Goal: Task Accomplishment & Management: Manage account settings

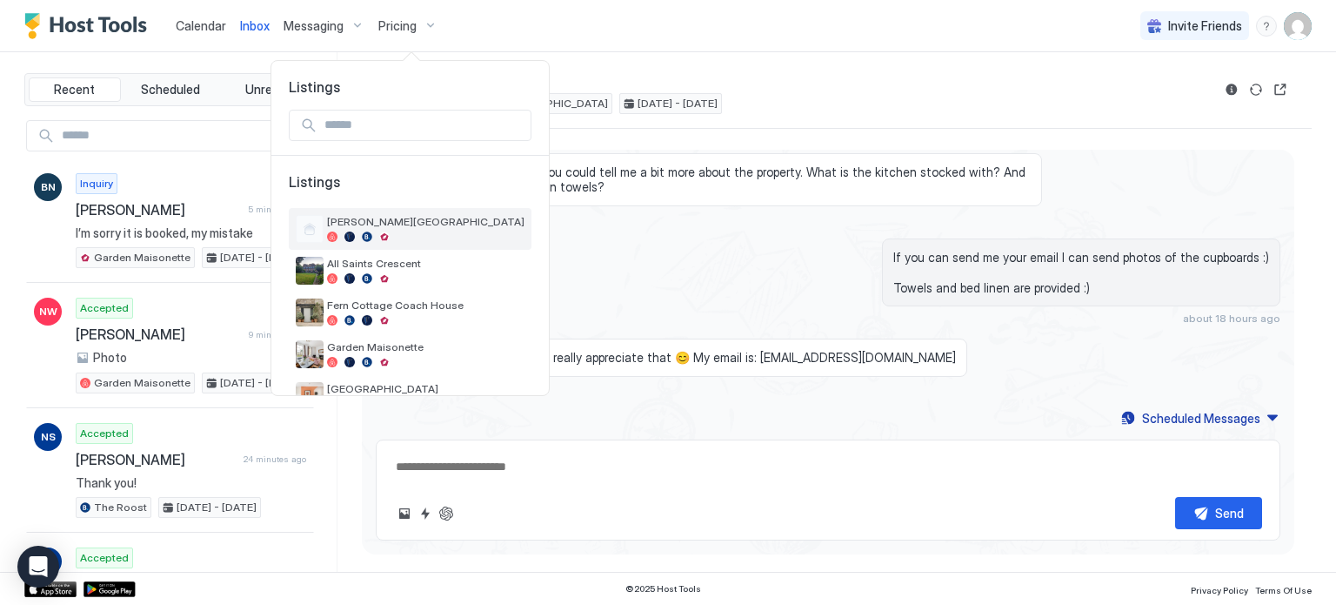
scroll to position [205, 0]
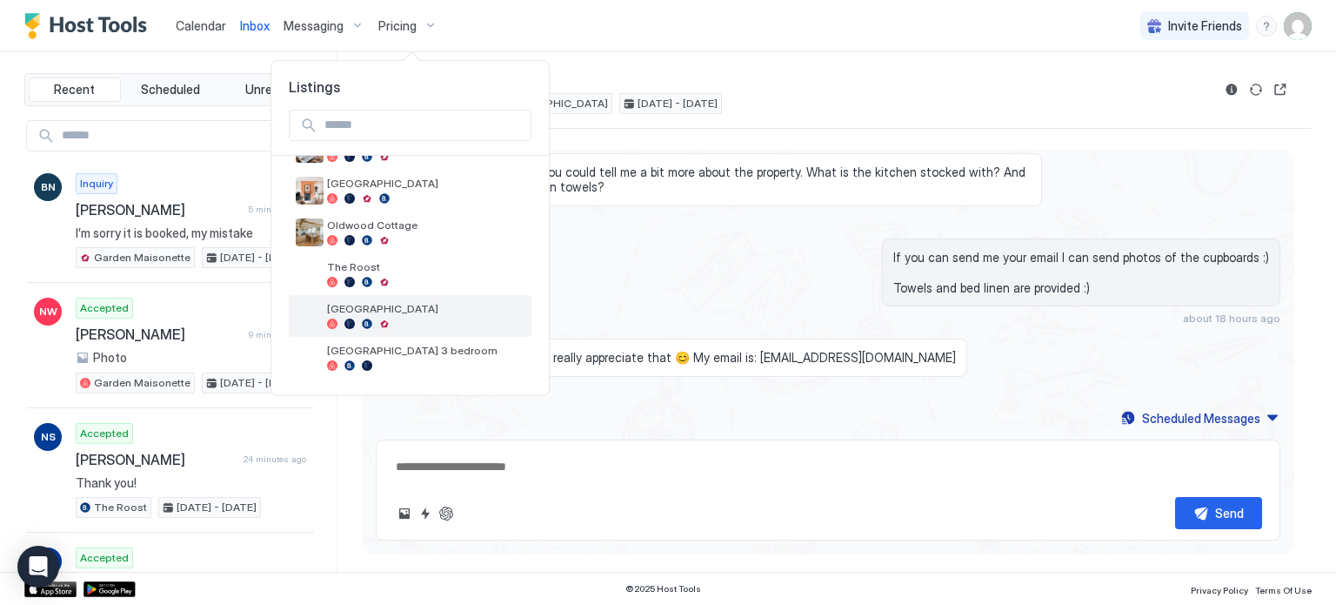
click at [428, 313] on span "[GEOGRAPHIC_DATA]" at bounding box center [426, 308] width 198 height 13
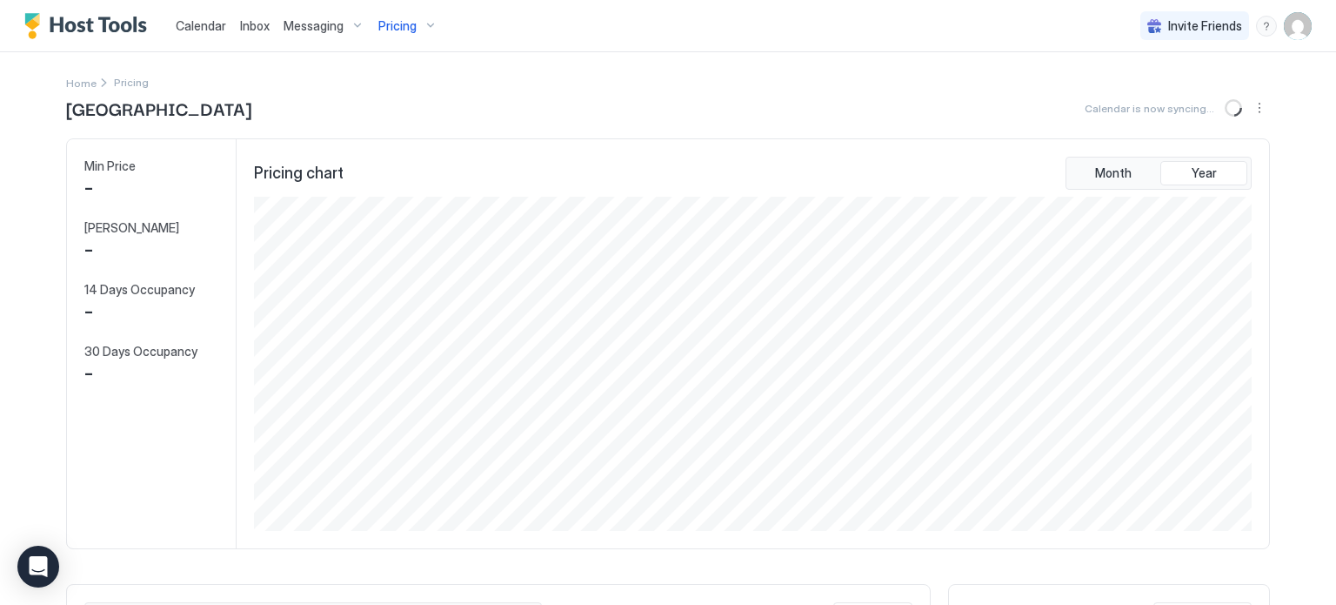
scroll to position [334, 1002]
click at [1292, 27] on img "User profile" at bounding box center [1298, 26] width 28 height 28
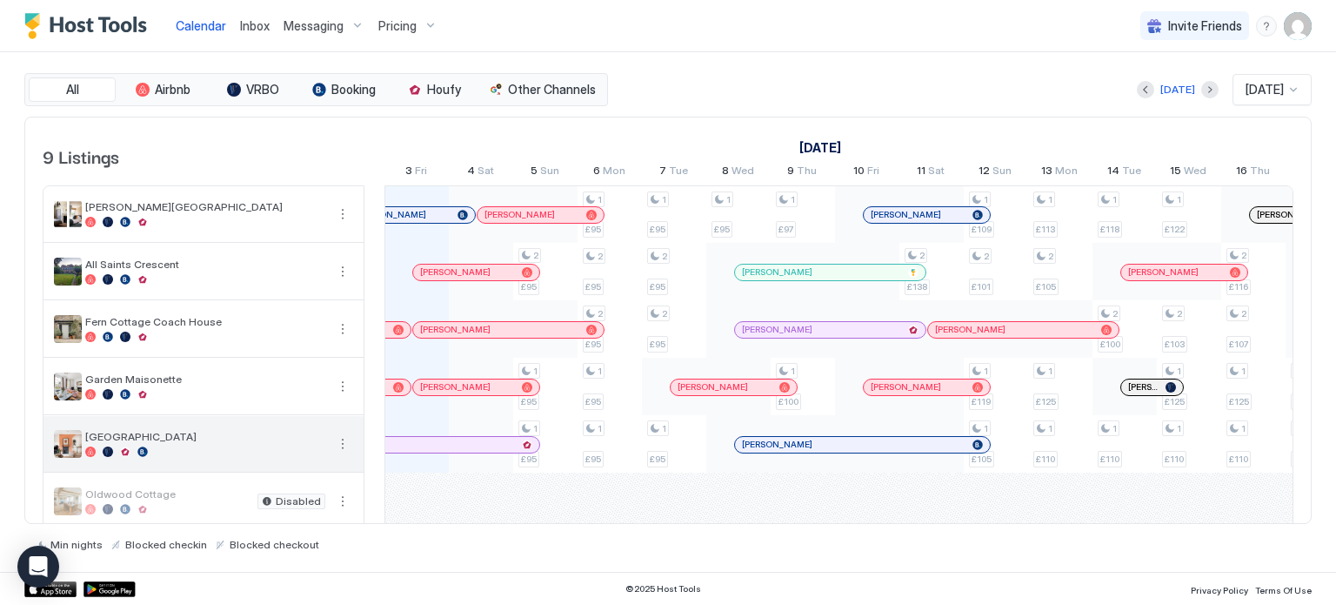
scroll to position [178, 0]
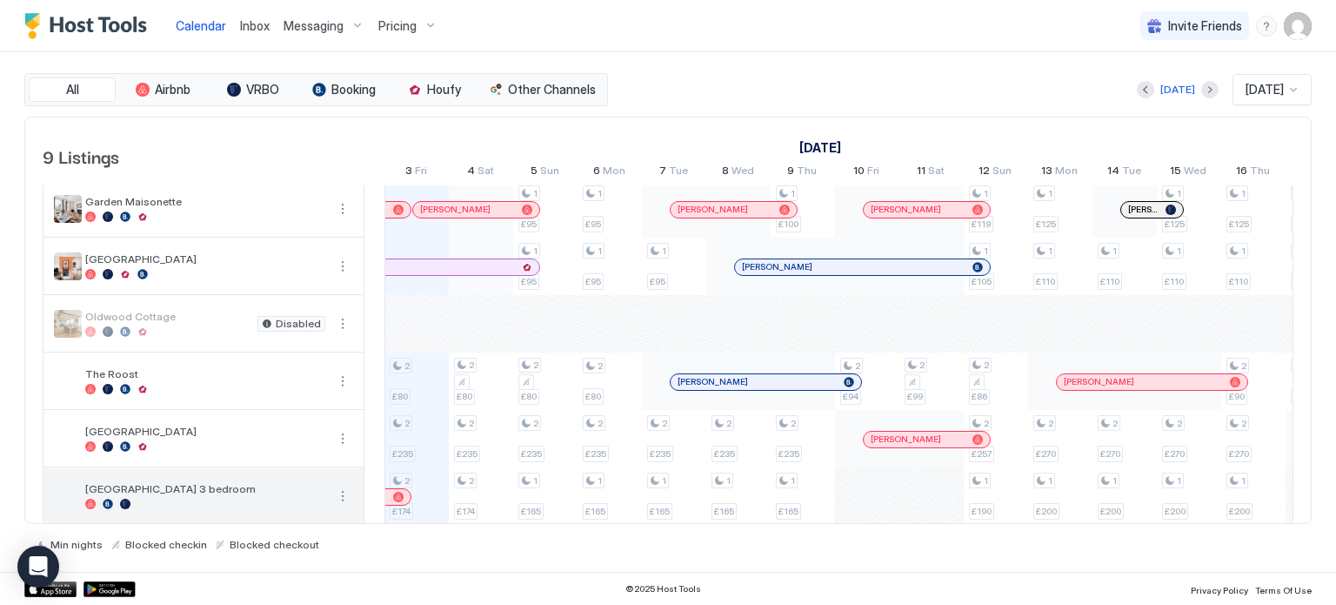
click at [210, 493] on div "[GEOGRAPHIC_DATA] 3 bedroom" at bounding box center [205, 495] width 240 height 27
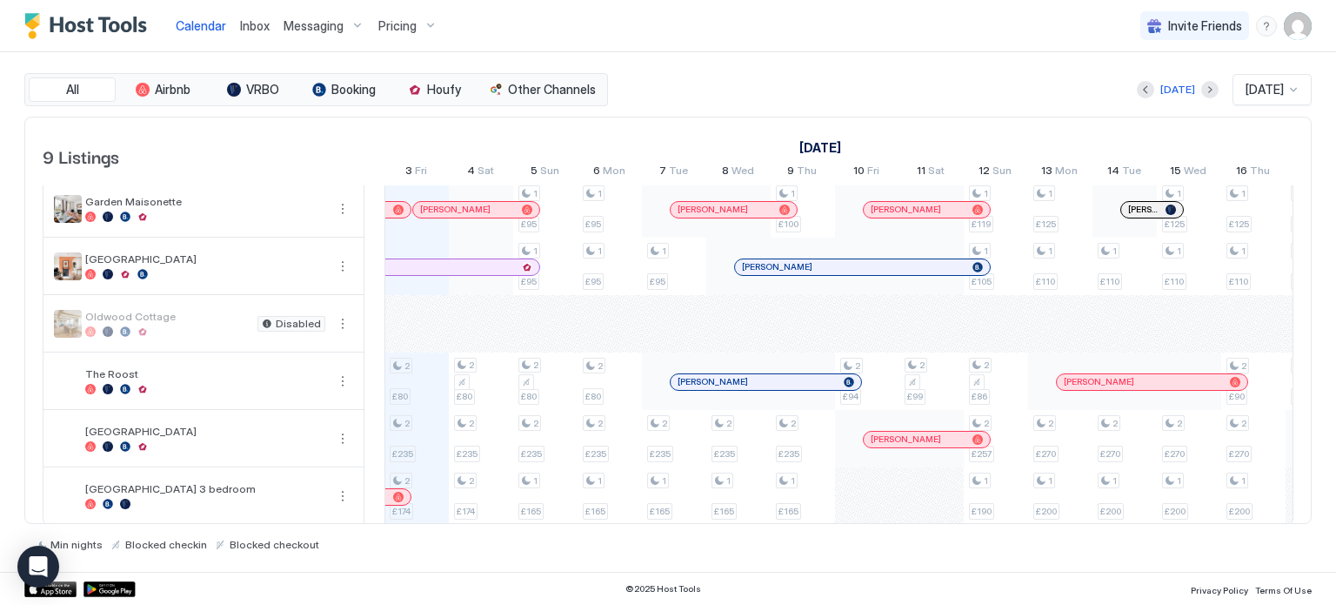
click at [401, 20] on span "Pricing" at bounding box center [397, 26] width 38 height 16
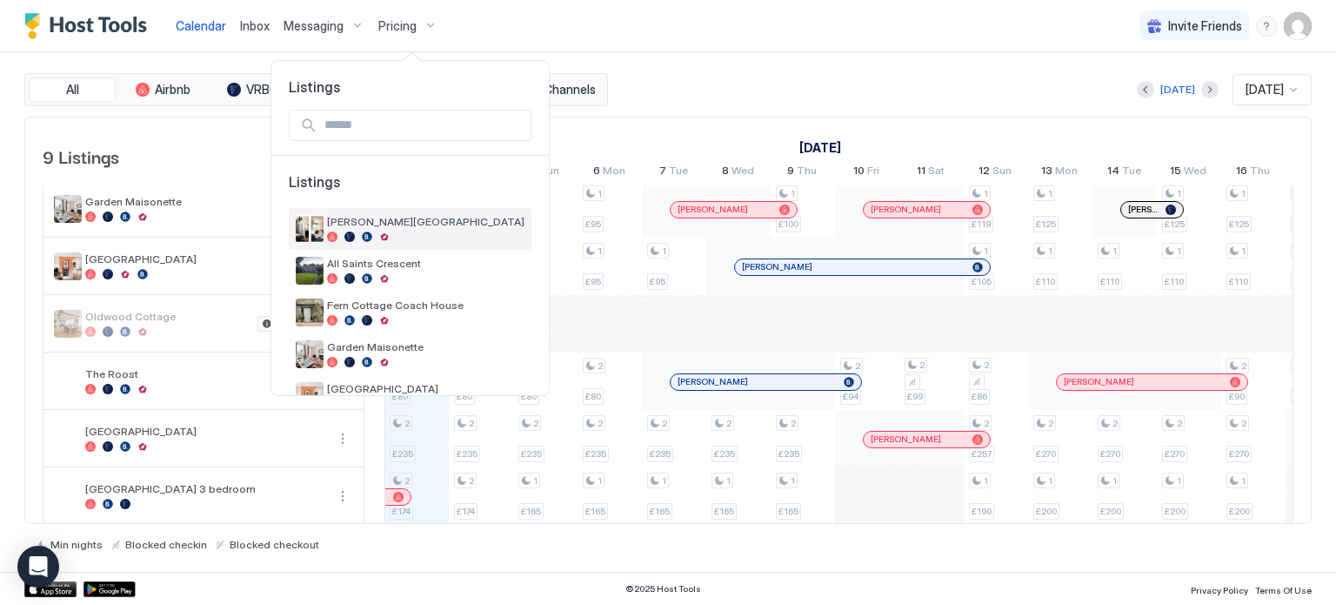
scroll to position [205, 0]
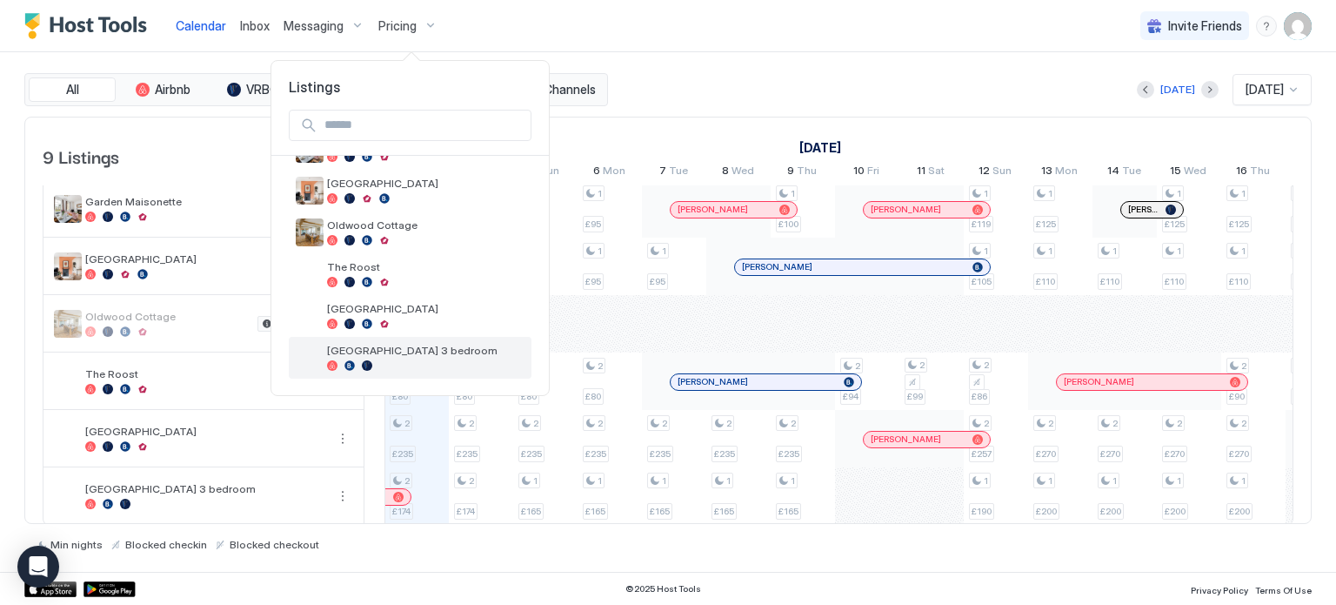
click at [422, 352] on span "[GEOGRAPHIC_DATA] 3 bedroom" at bounding box center [426, 350] width 198 height 13
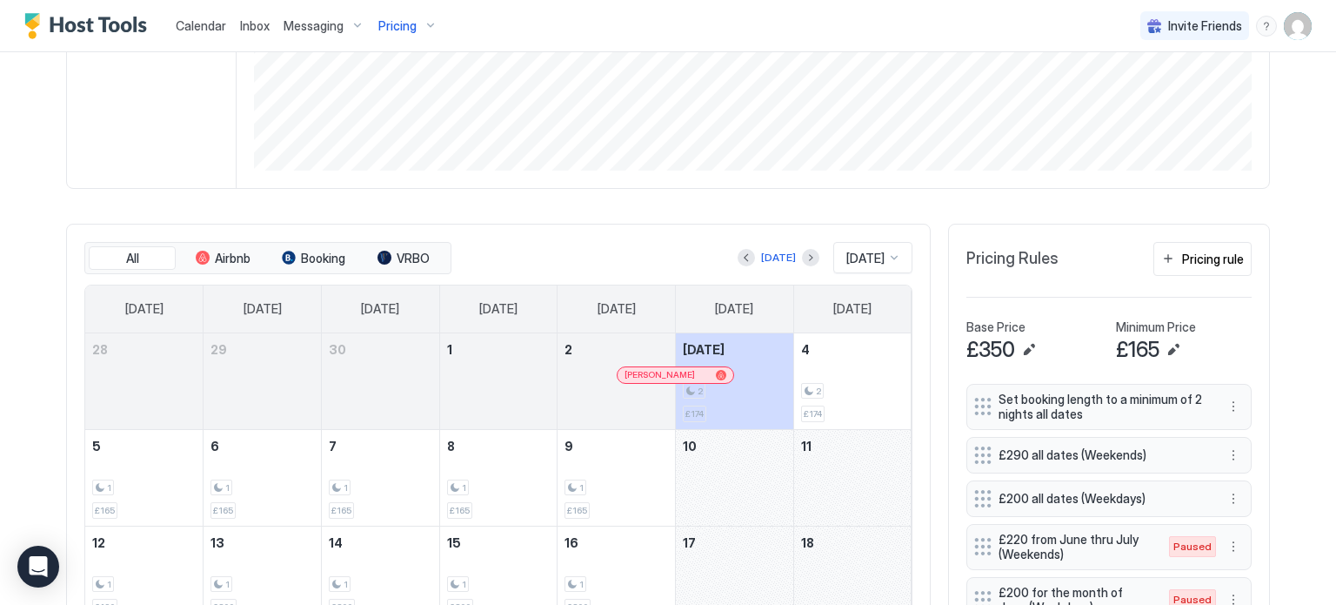
scroll to position [364, 0]
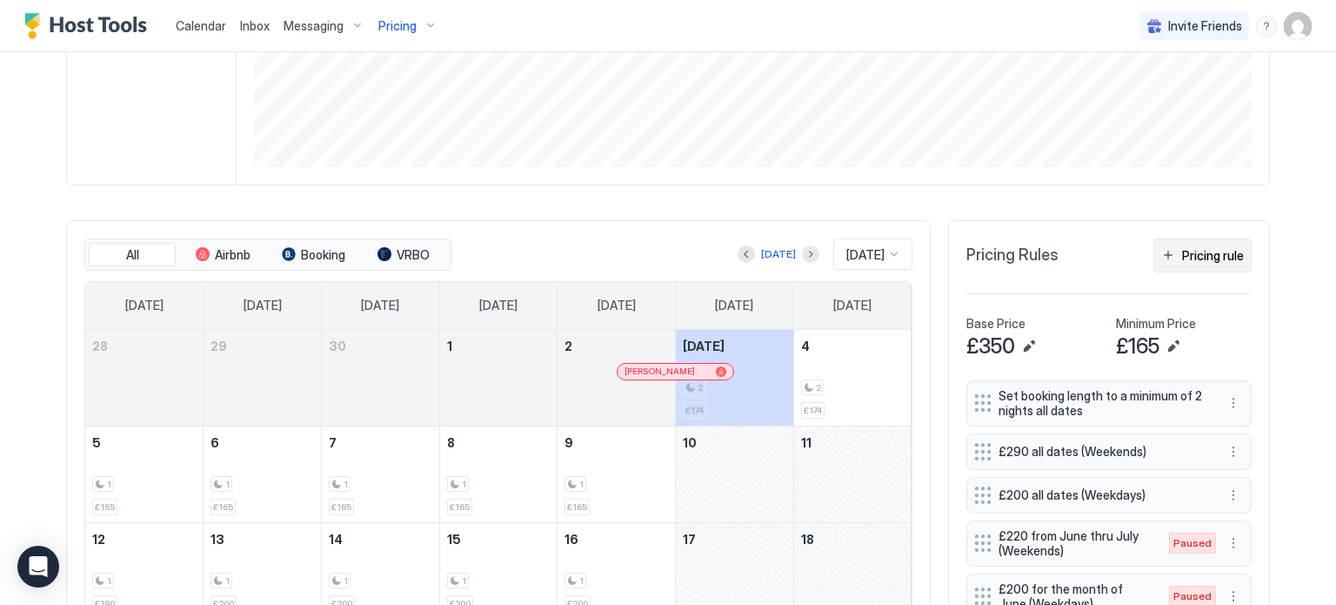
click at [1213, 255] on div "Pricing rule" at bounding box center [1213, 255] width 62 height 18
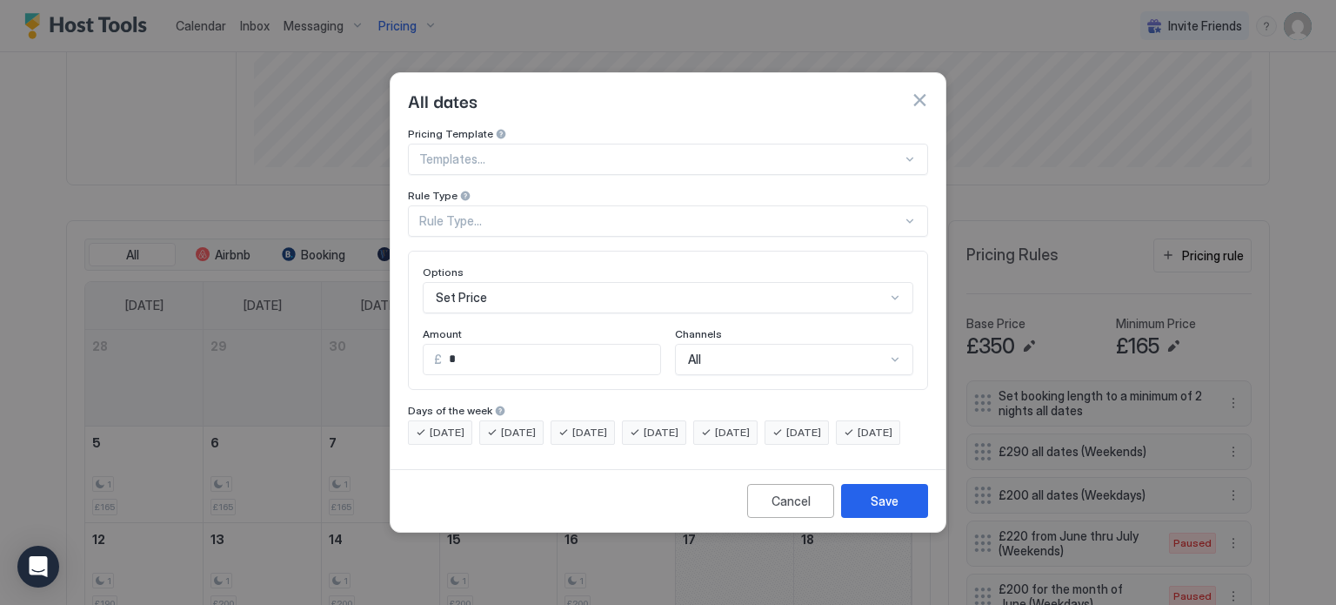
click at [603, 213] on div "Rule Type..." at bounding box center [660, 221] width 483 height 16
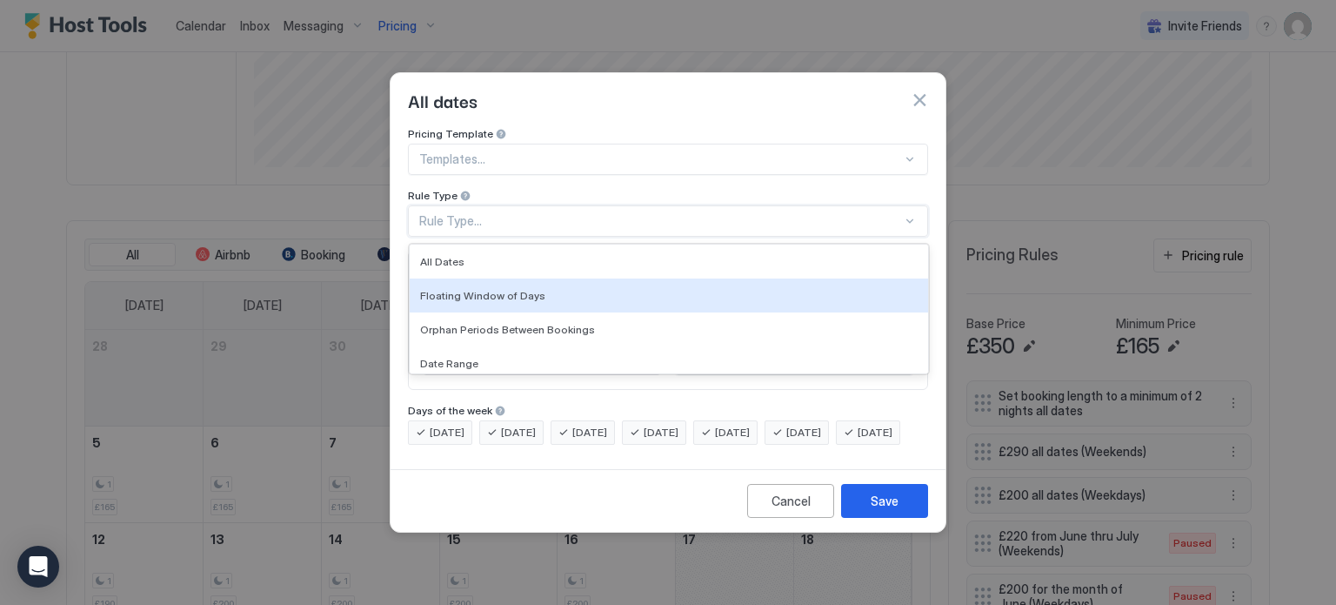
click at [581, 151] on div at bounding box center [660, 159] width 483 height 16
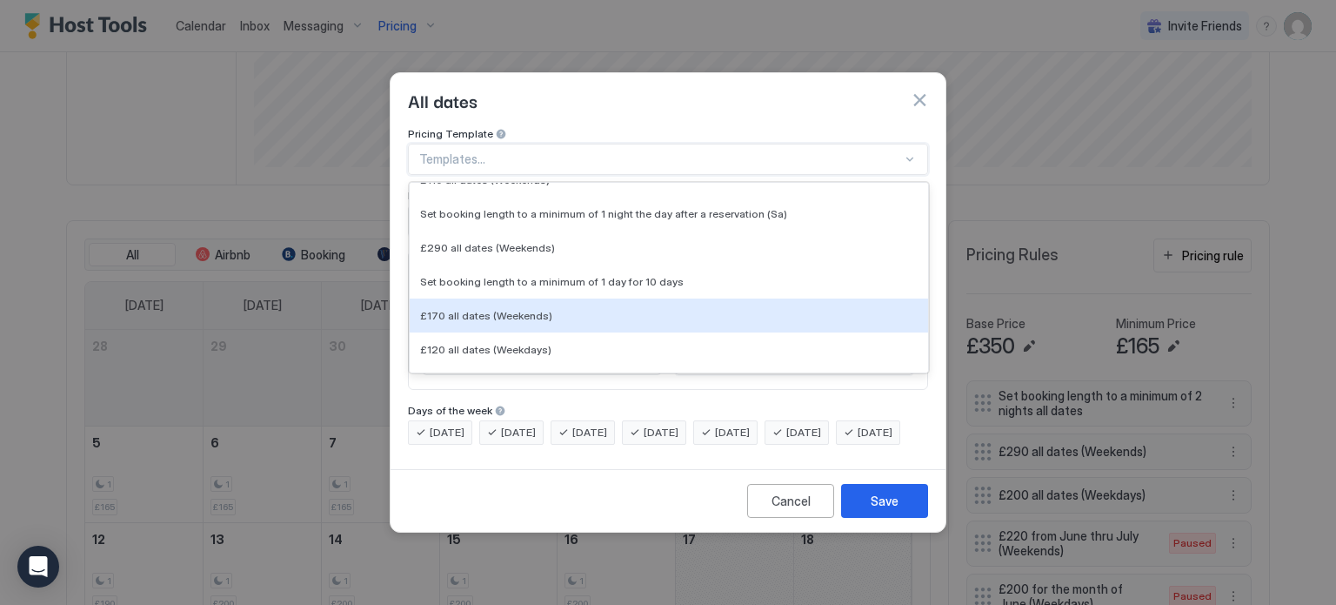
scroll to position [695, 0]
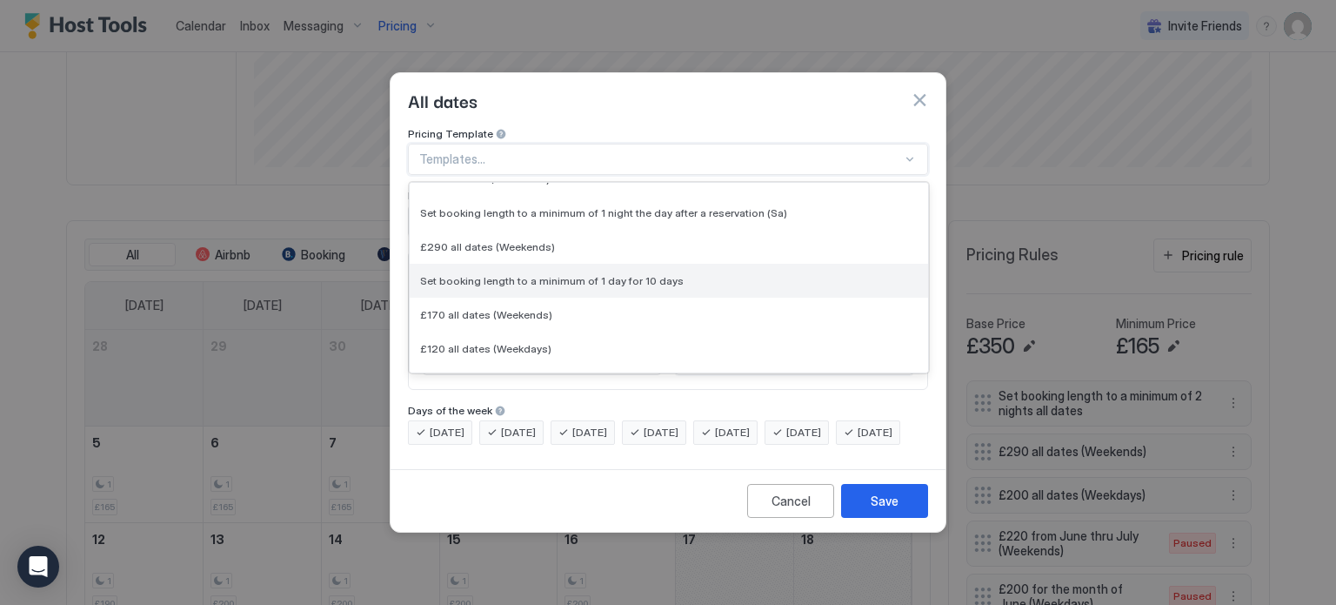
click at [637, 274] on span "Set booking length to a minimum of 1 day for 10 days" at bounding box center [552, 280] width 264 height 13
type input "*"
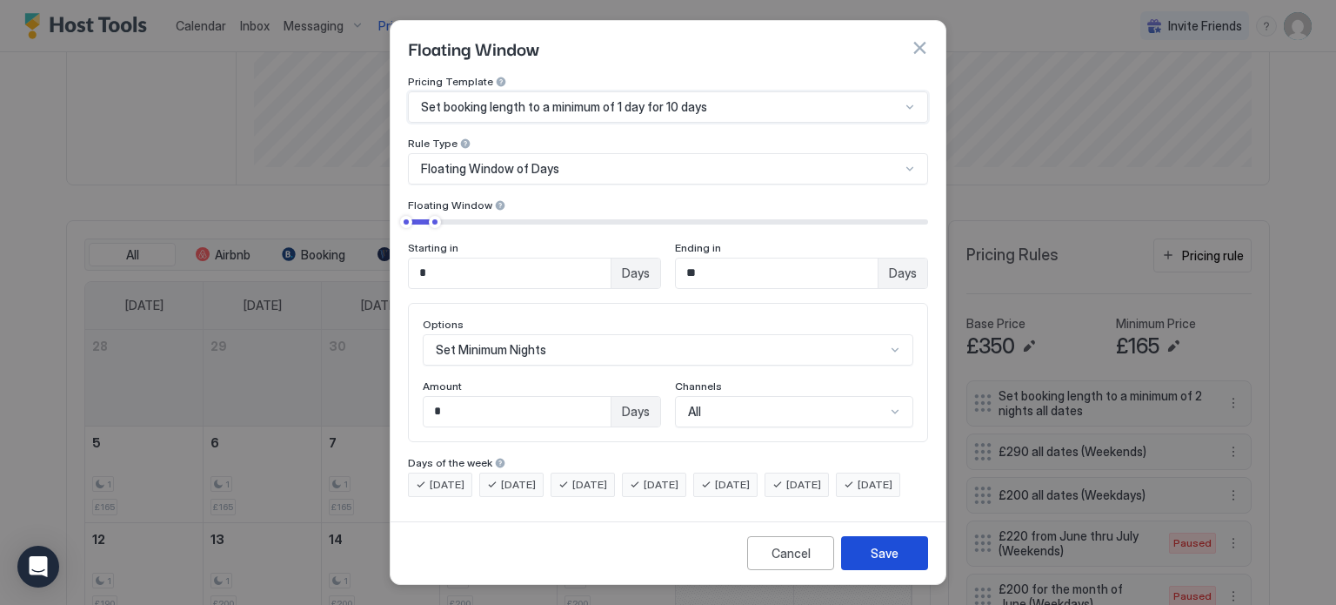
click at [874, 561] on div "Save" at bounding box center [885, 553] width 28 height 18
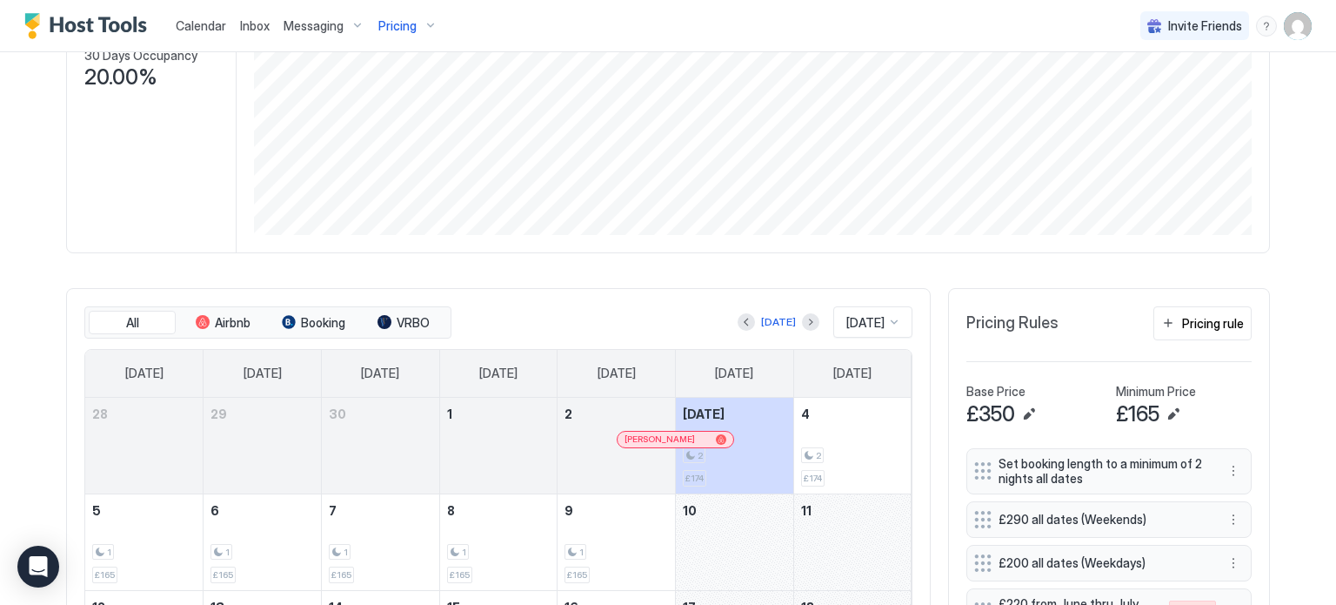
scroll to position [306, 0]
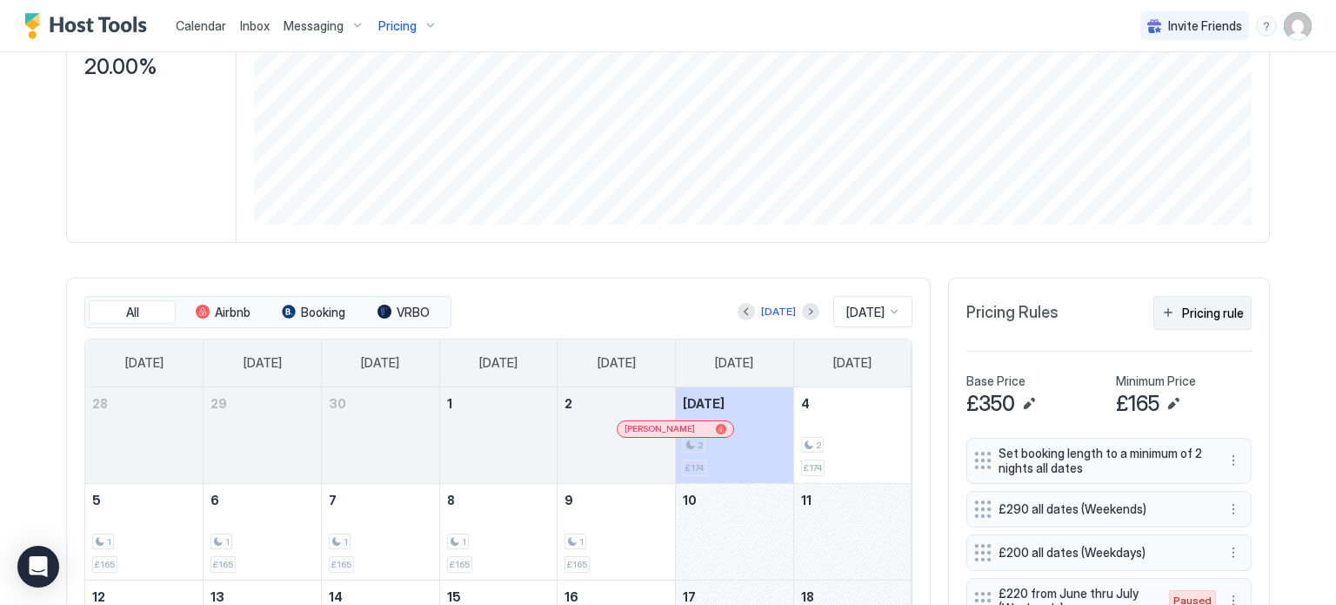
click at [1186, 313] on div "Pricing rule" at bounding box center [1213, 313] width 62 height 18
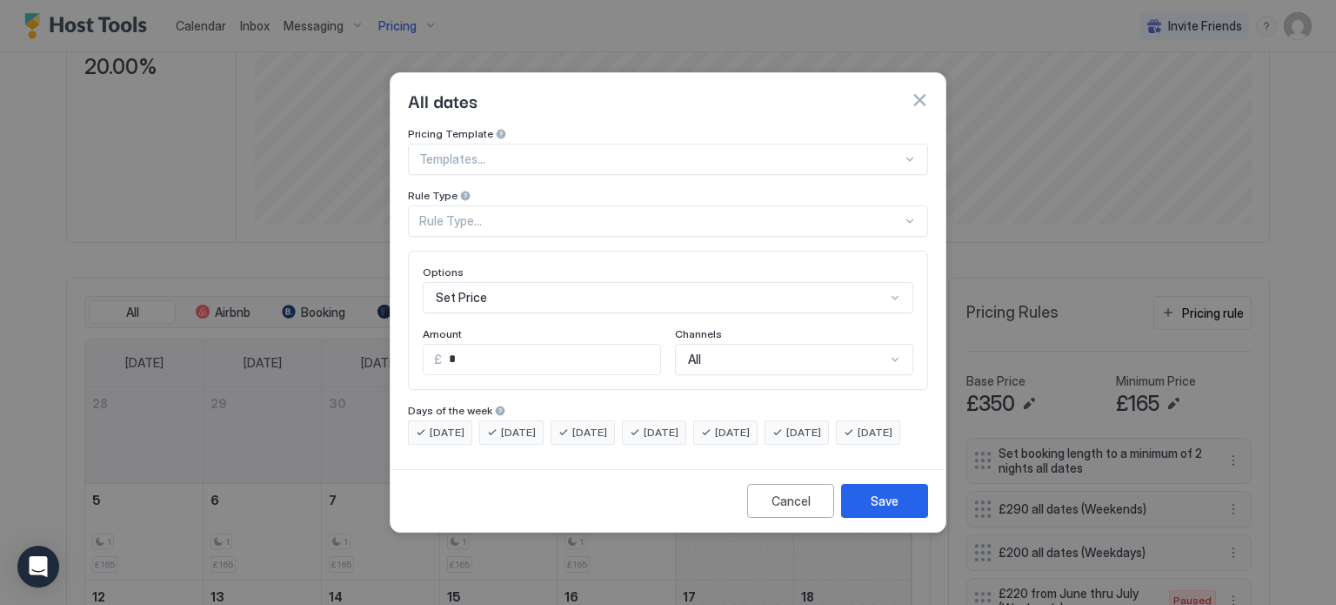
click at [548, 205] on div "Rule Type..." at bounding box center [668, 220] width 520 height 31
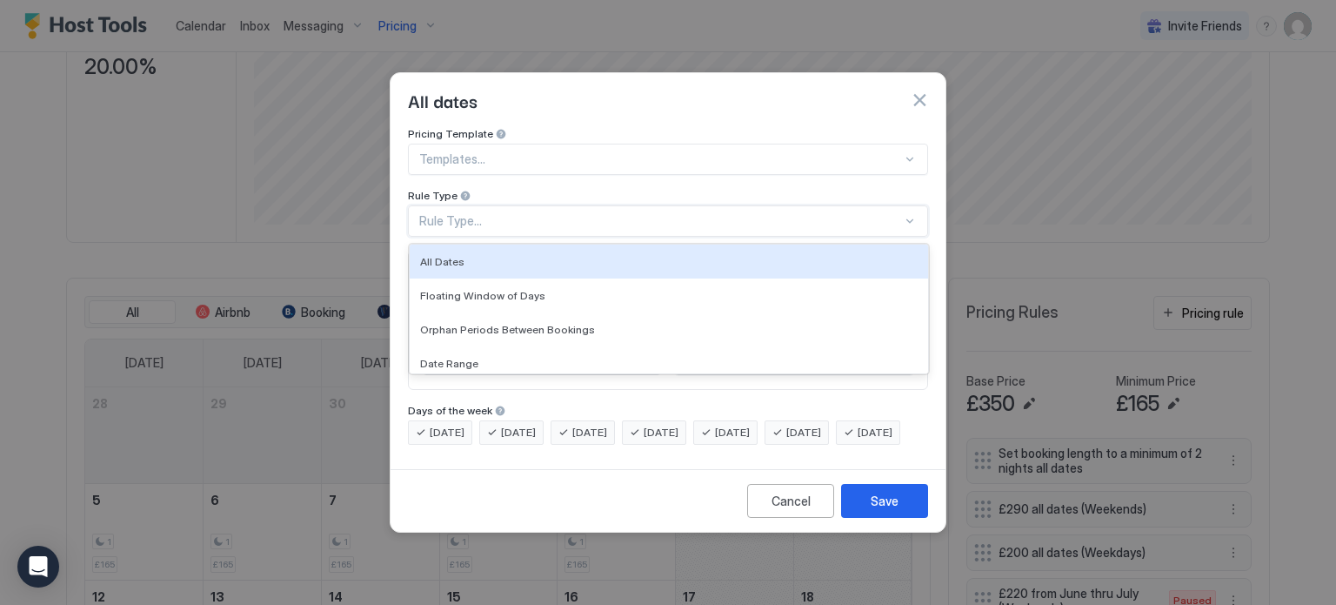
click at [576, 151] on div at bounding box center [660, 159] width 483 height 16
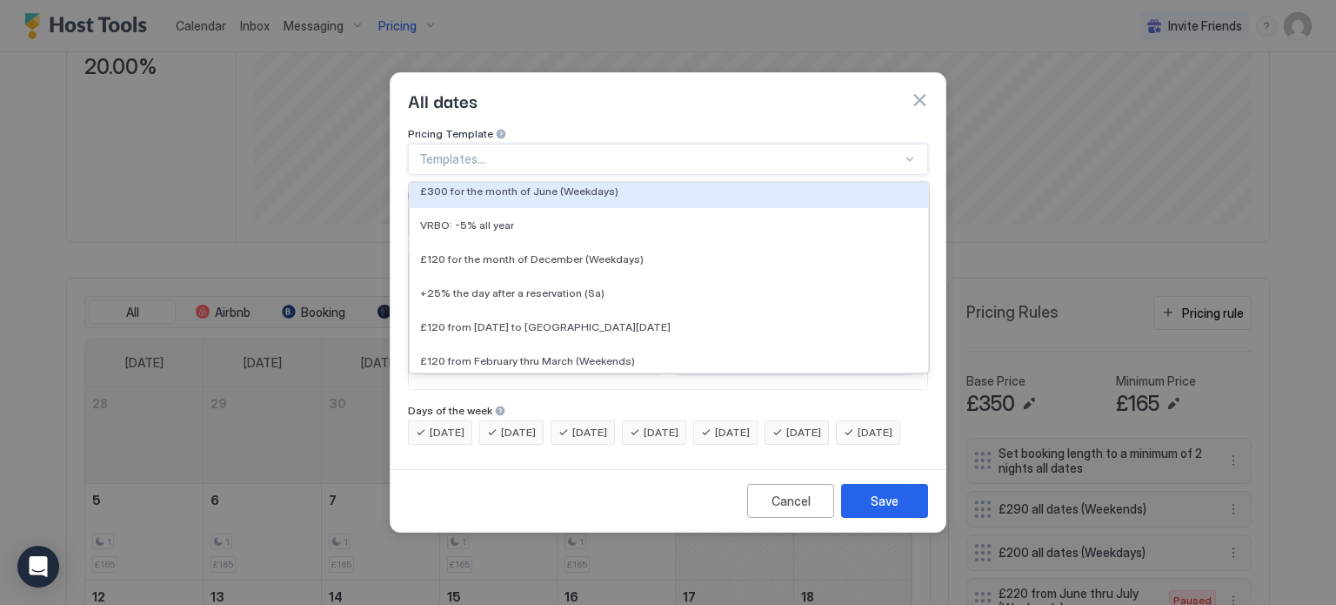
scroll to position [4587, 0]
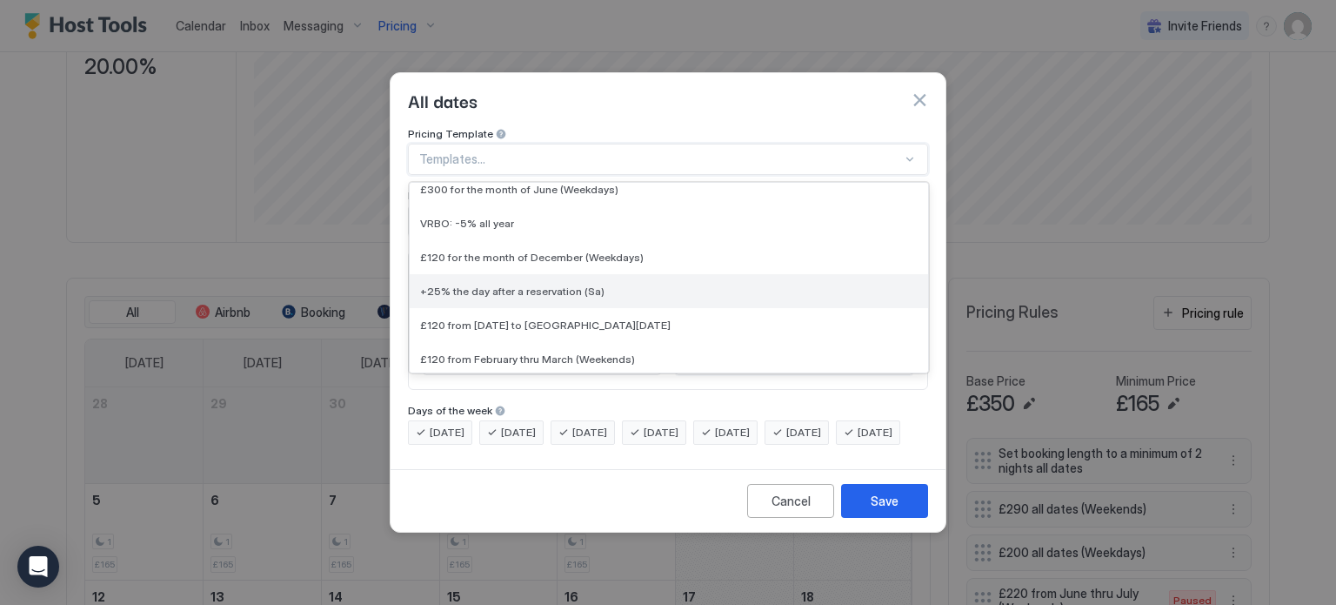
click at [552, 285] on span "+25% the day after a reservation (Sa)" at bounding box center [512, 291] width 184 height 13
type input "**"
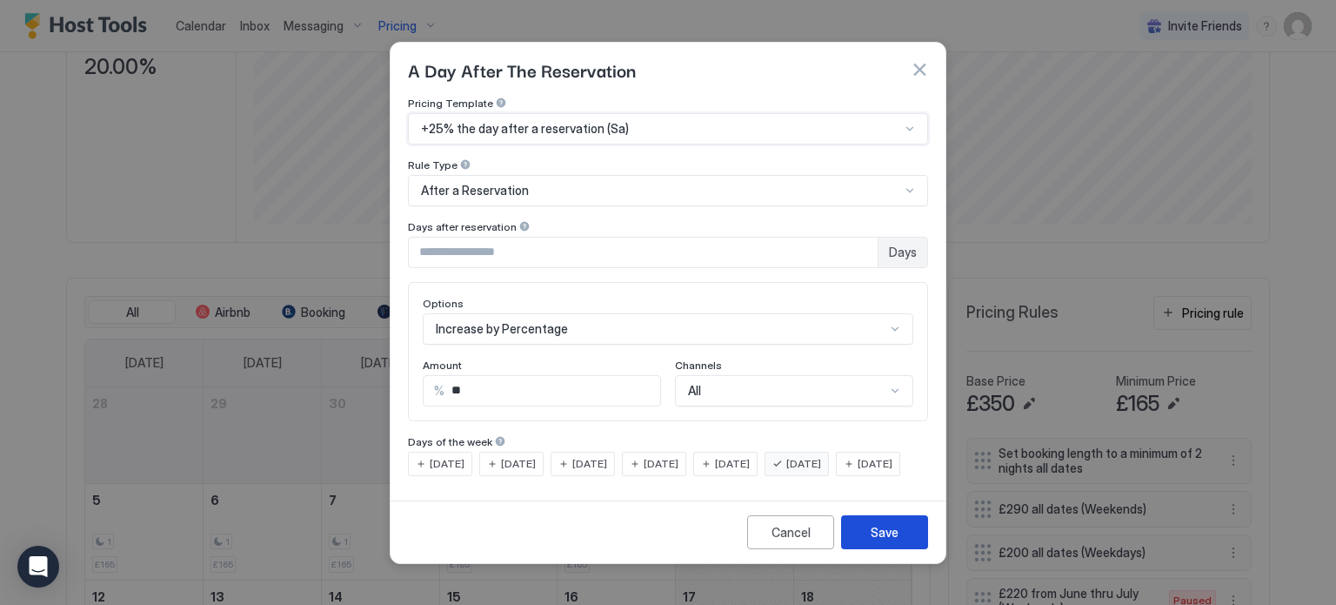
click at [900, 541] on button "Save" at bounding box center [884, 532] width 87 height 34
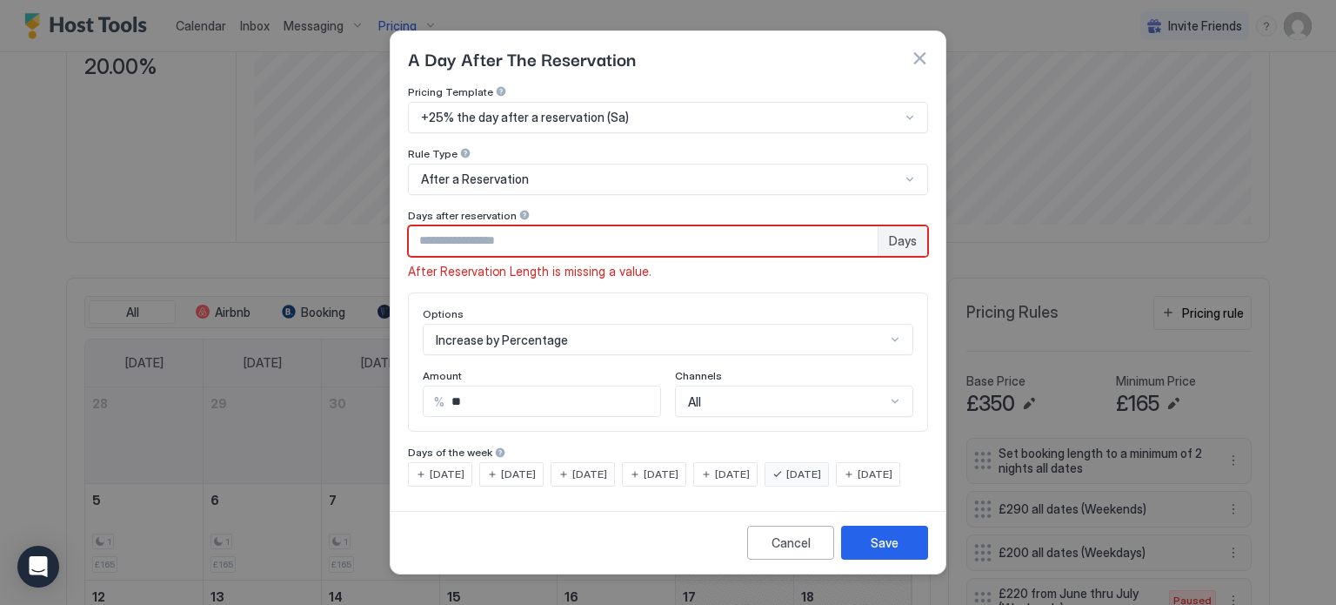
click at [609, 238] on input "Input Field" at bounding box center [643, 241] width 469 height 30
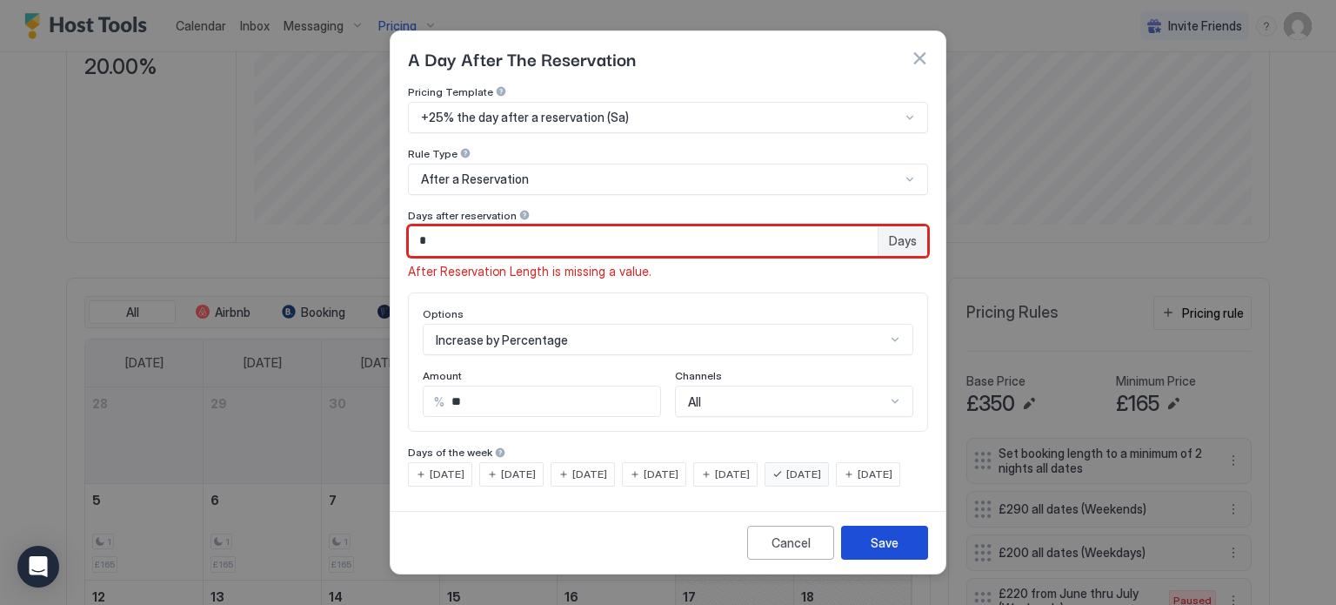
type input "*"
click at [888, 552] on div "Save" at bounding box center [885, 542] width 28 height 18
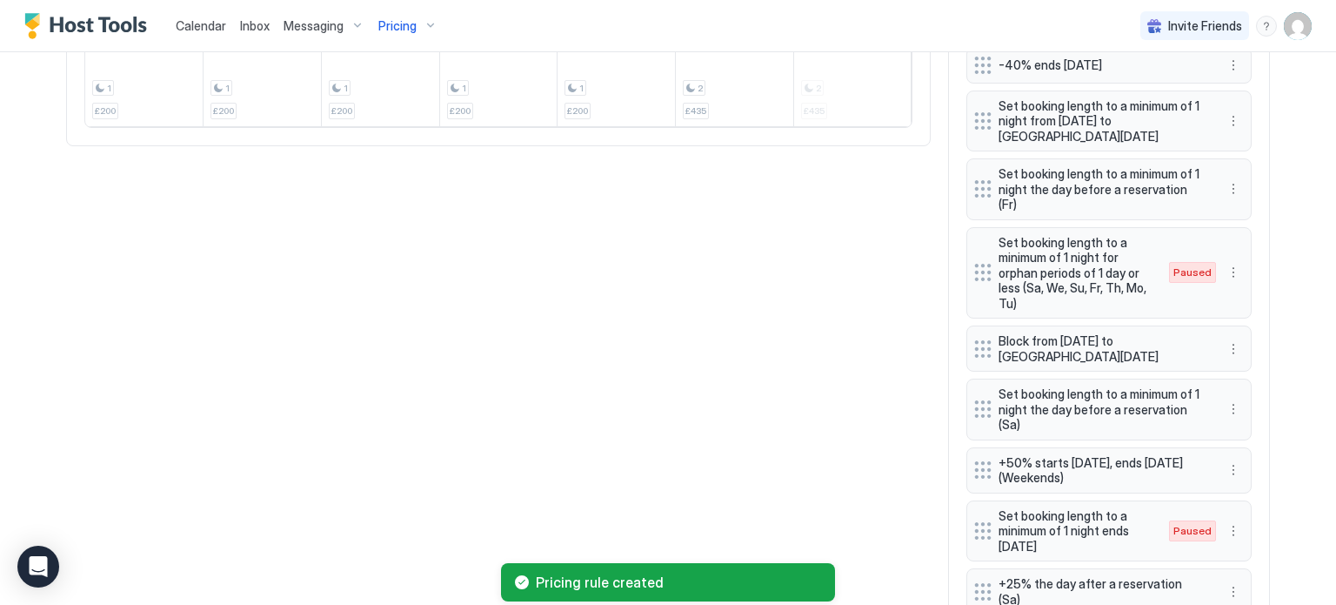
scroll to position [1078, 0]
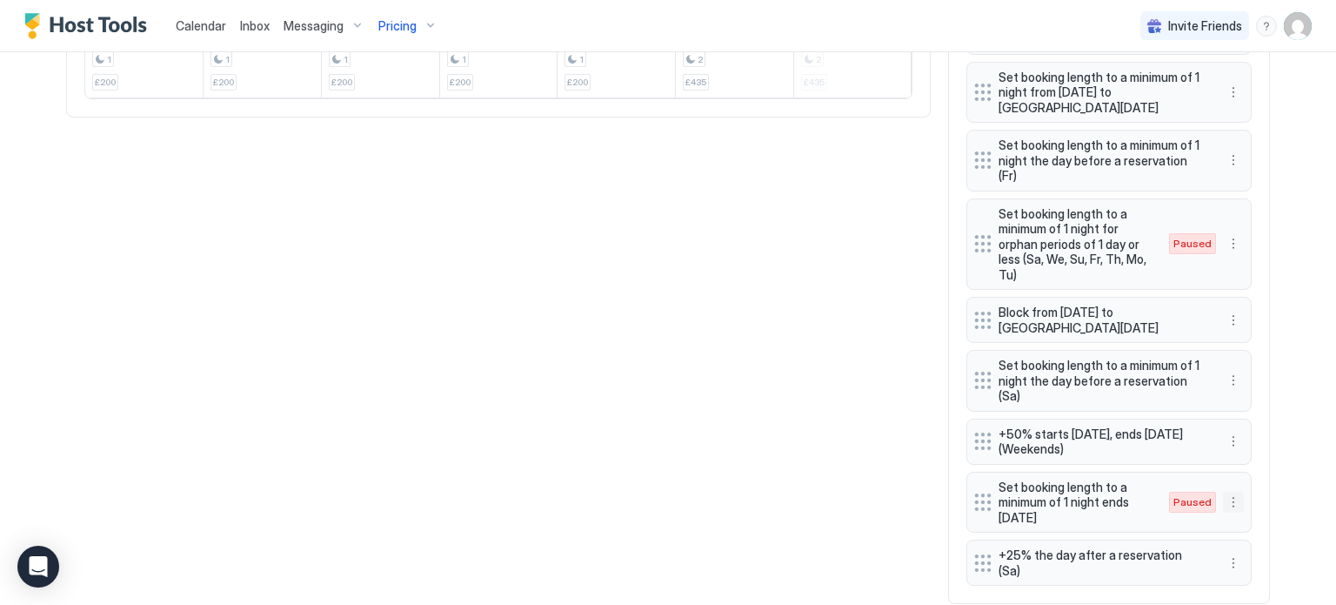
click at [1235, 492] on button "More options" at bounding box center [1233, 502] width 21 height 21
click at [1271, 516] on span "Enable" at bounding box center [1267, 516] width 34 height 13
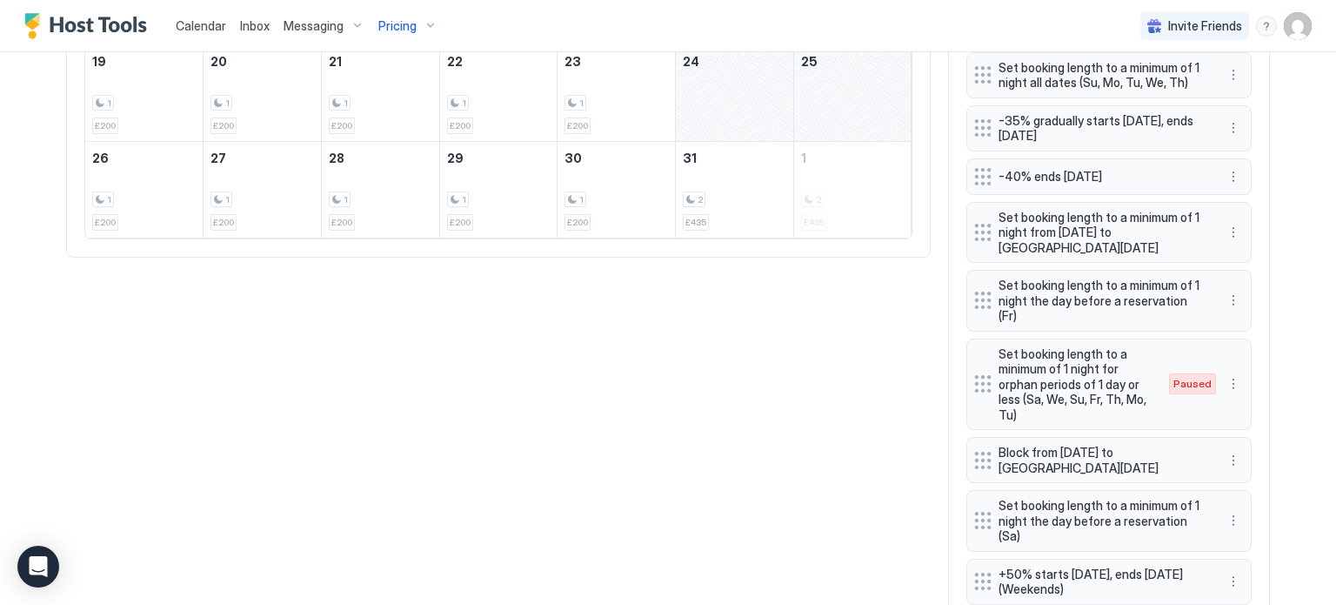
scroll to position [1062, 0]
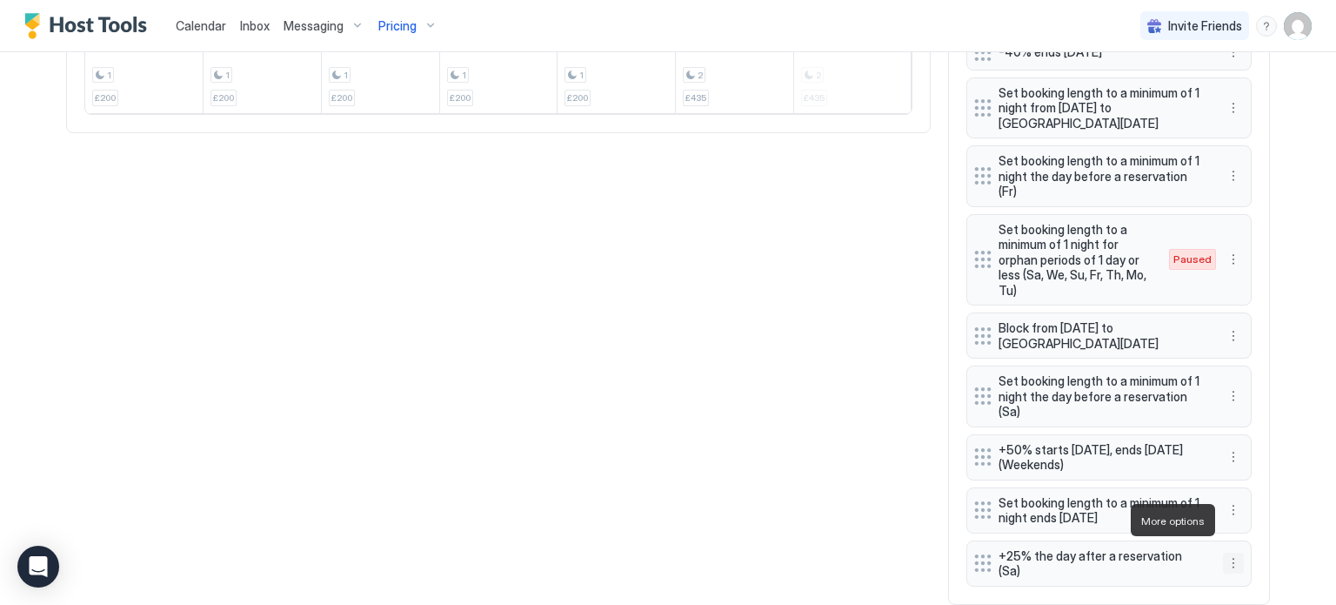
click at [1237, 553] on button "More options" at bounding box center [1233, 563] width 21 height 21
click at [1255, 438] on span "Edit" at bounding box center [1259, 438] width 19 height 13
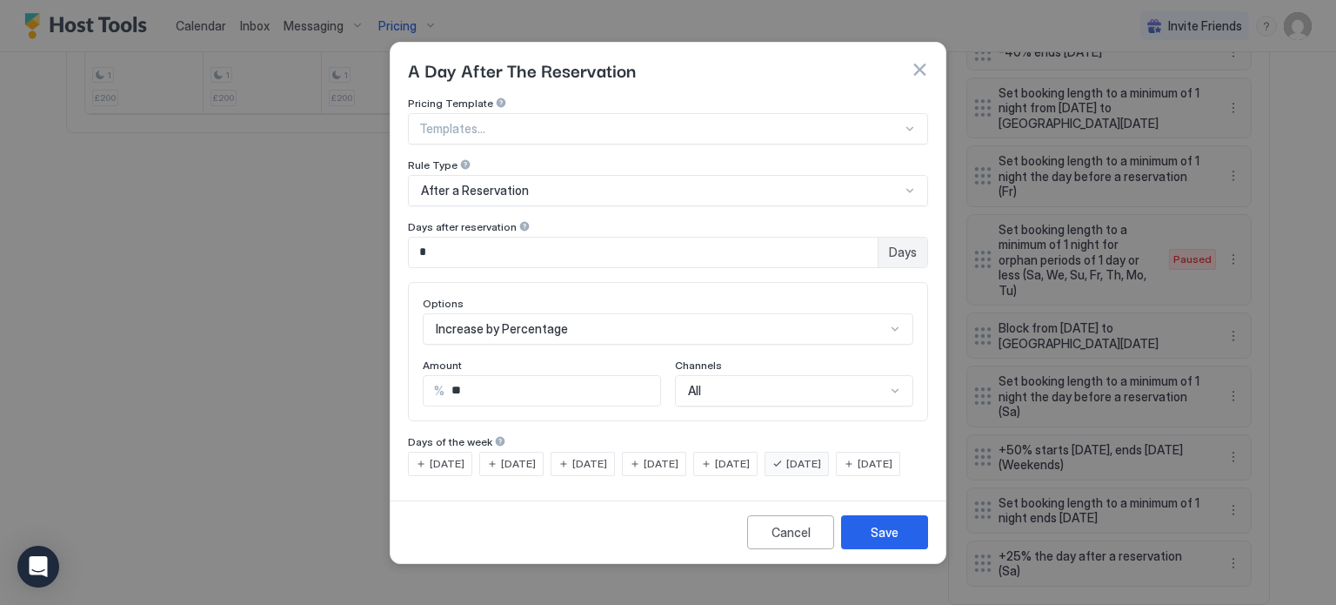
click at [533, 183] on div "After a Reservation" at bounding box center [660, 191] width 479 height 16
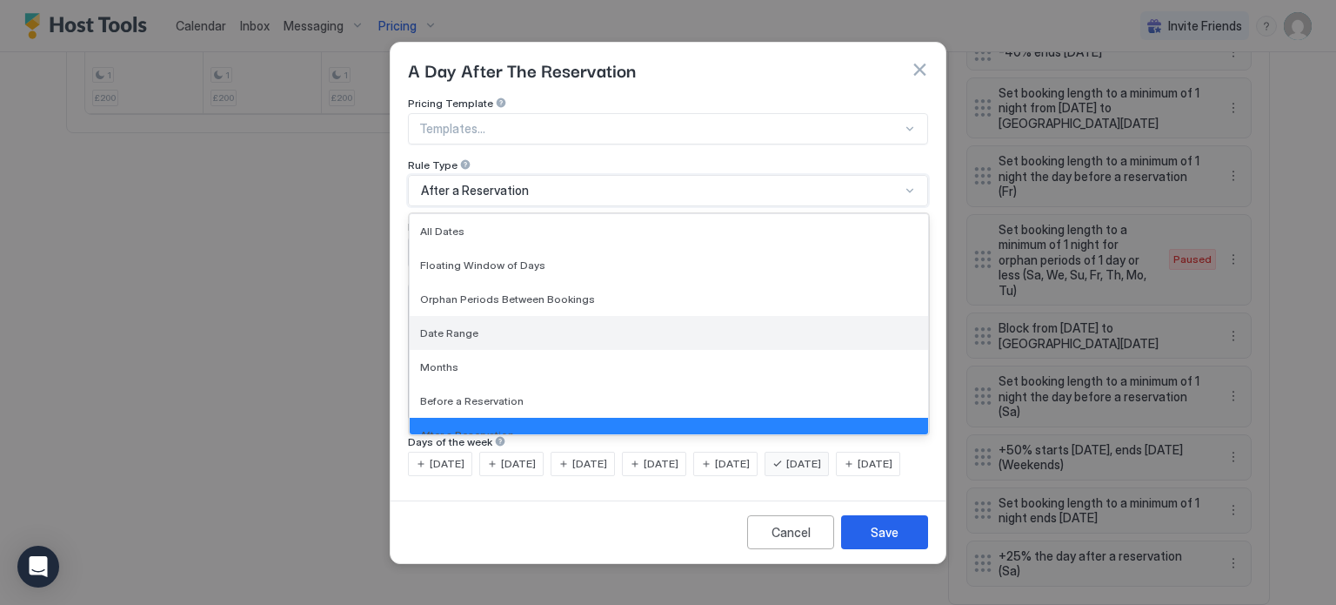
scroll to position [17, 0]
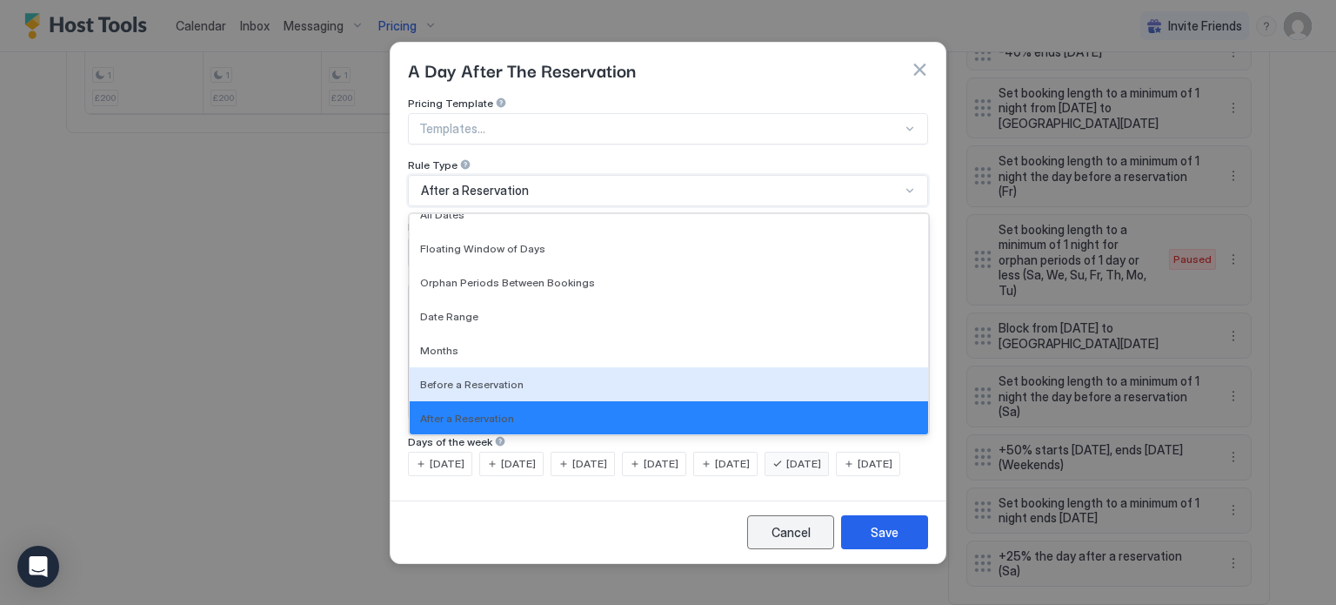
click at [802, 541] on div "Cancel" at bounding box center [791, 532] width 39 height 18
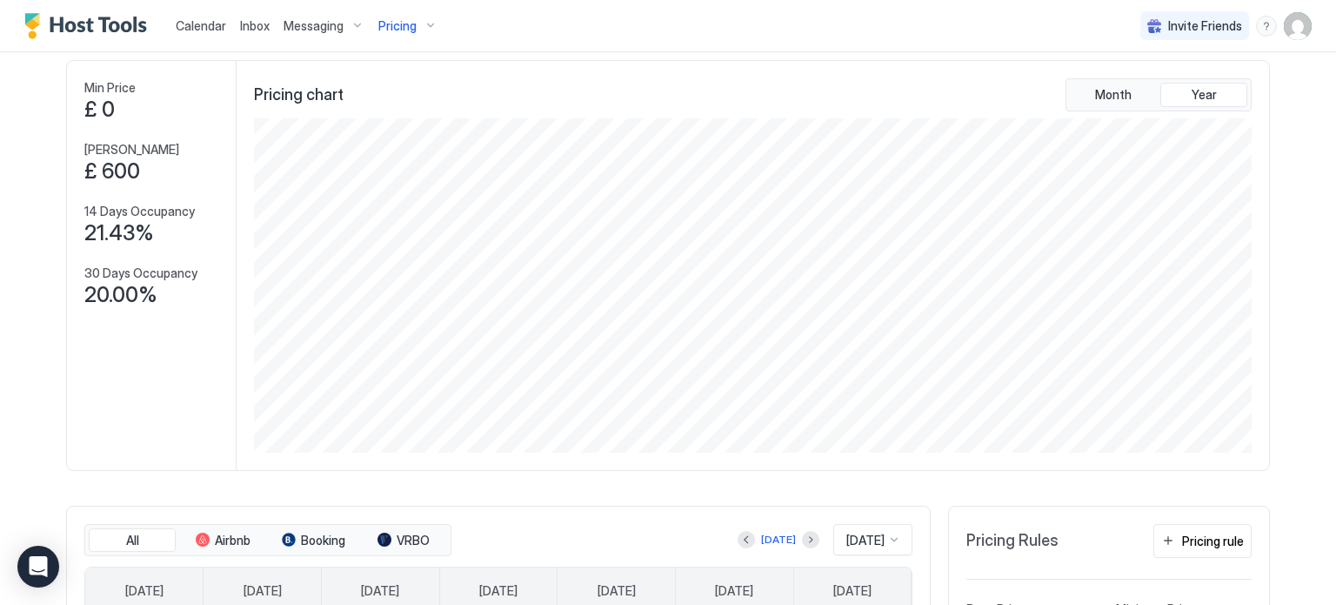
scroll to position [0, 0]
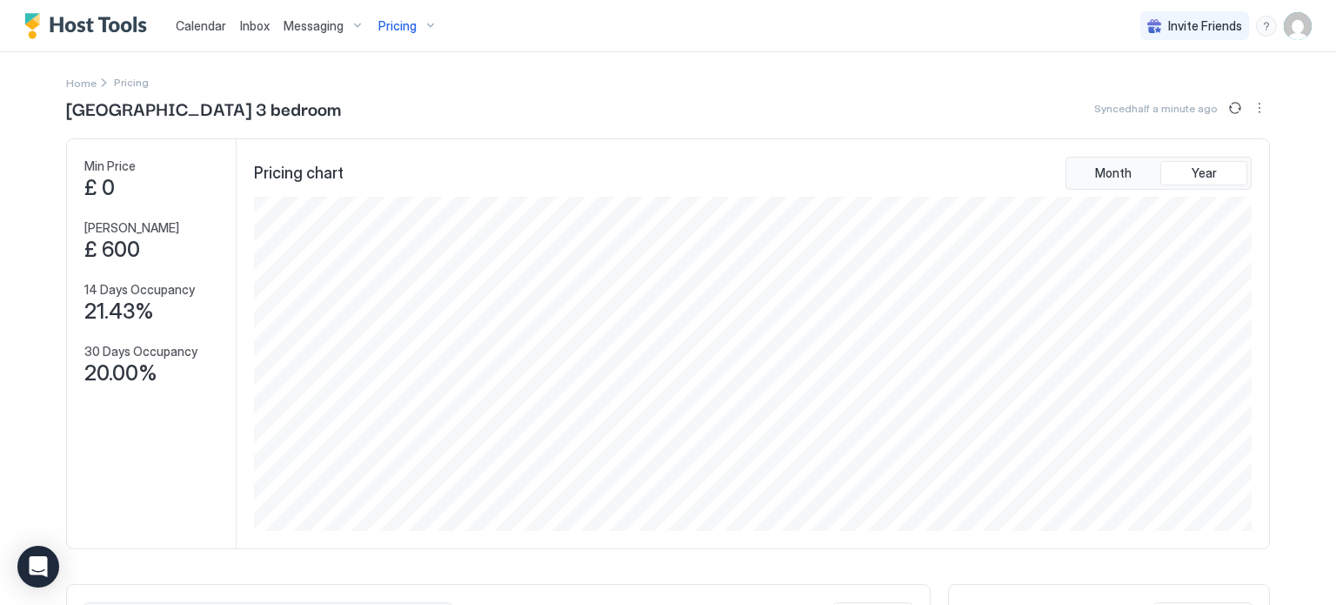
click at [392, 19] on span "Pricing" at bounding box center [397, 26] width 38 height 16
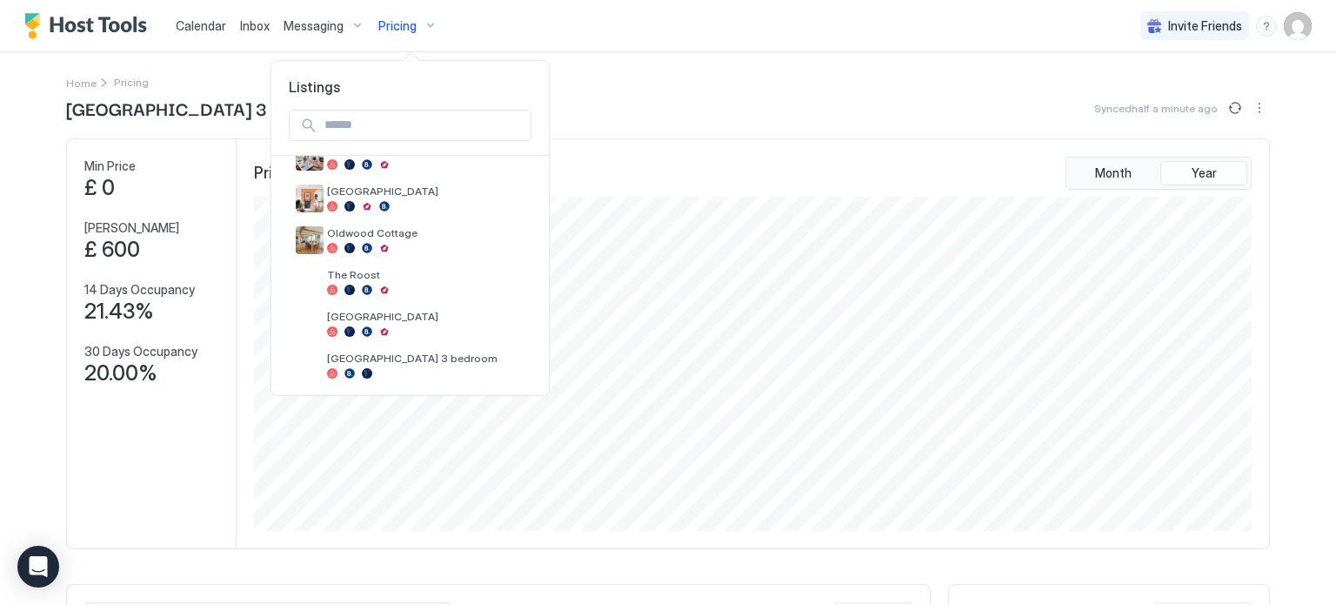
scroll to position [198, 0]
click at [445, 328] on div at bounding box center [426, 330] width 198 height 10
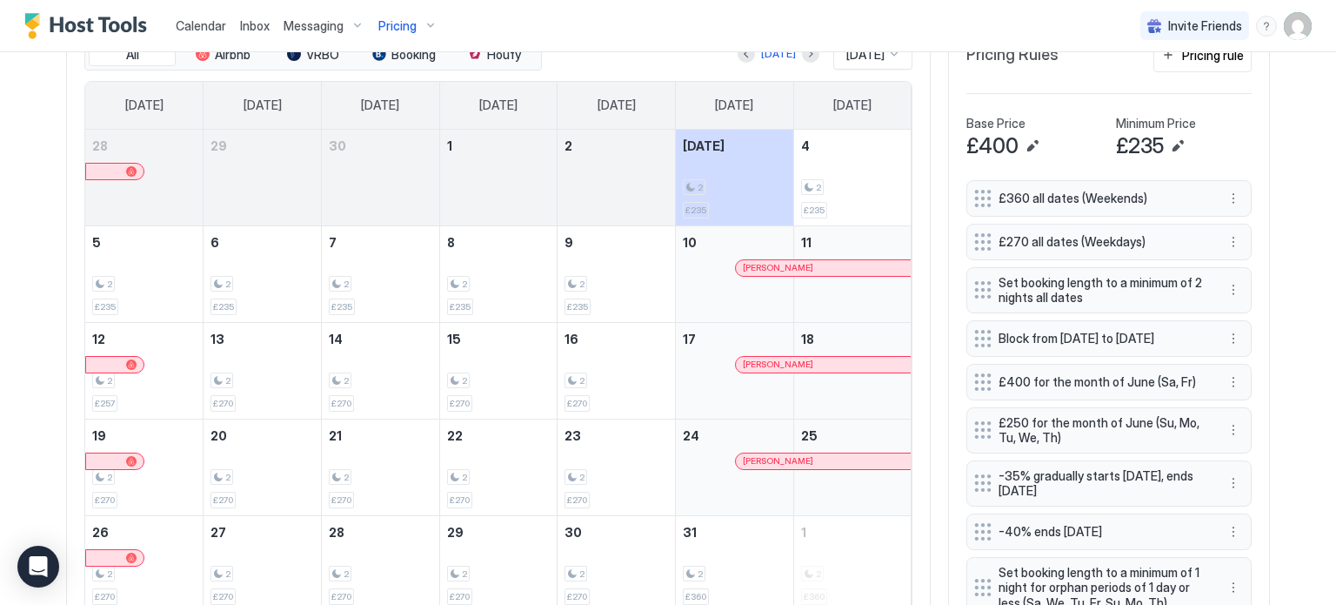
scroll to position [523, 0]
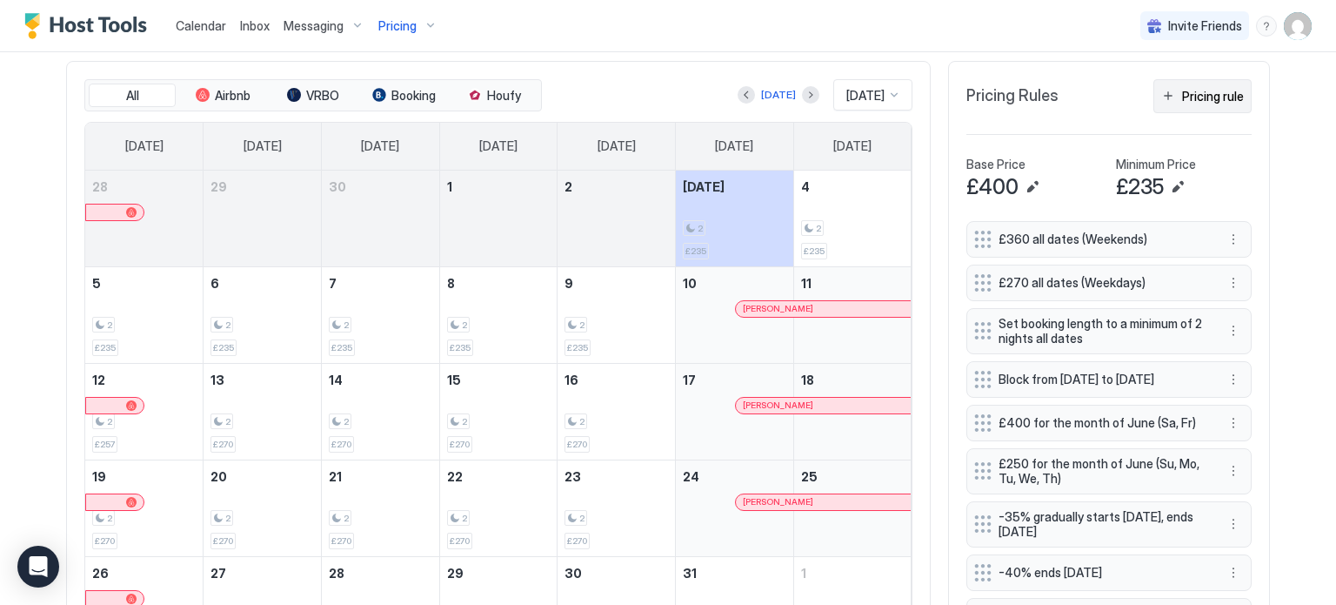
click at [1178, 91] on button "Pricing rule" at bounding box center [1203, 96] width 98 height 34
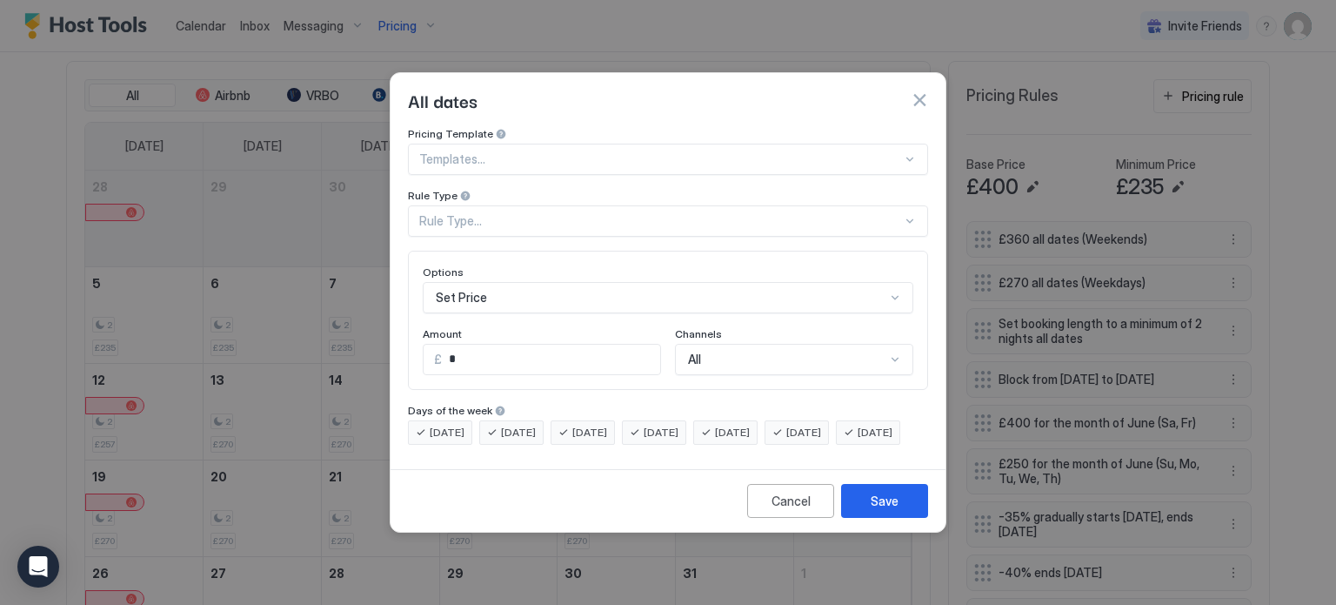
click at [549, 151] on div at bounding box center [660, 159] width 483 height 16
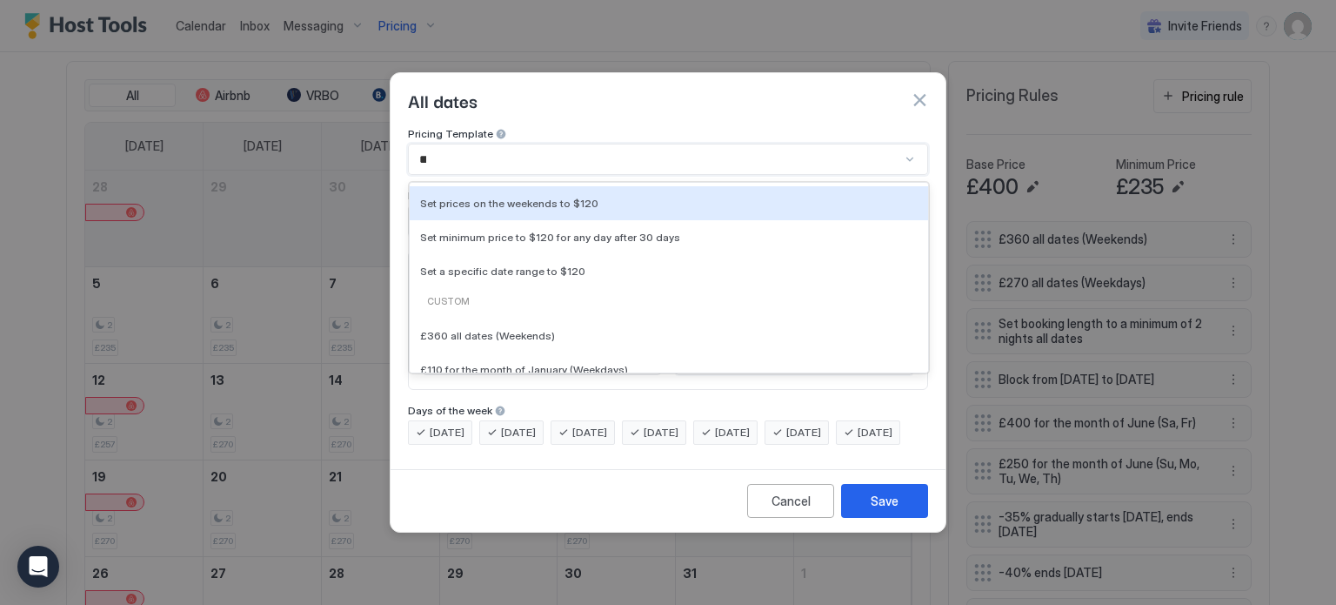
scroll to position [0, 0]
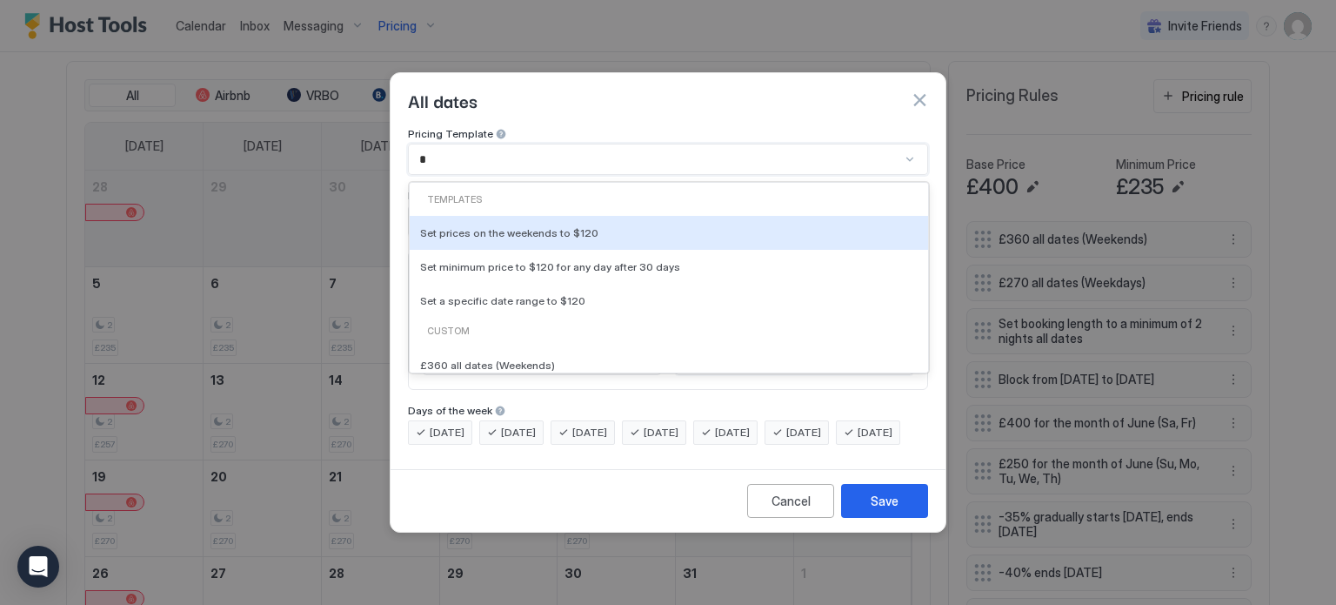
type input "**"
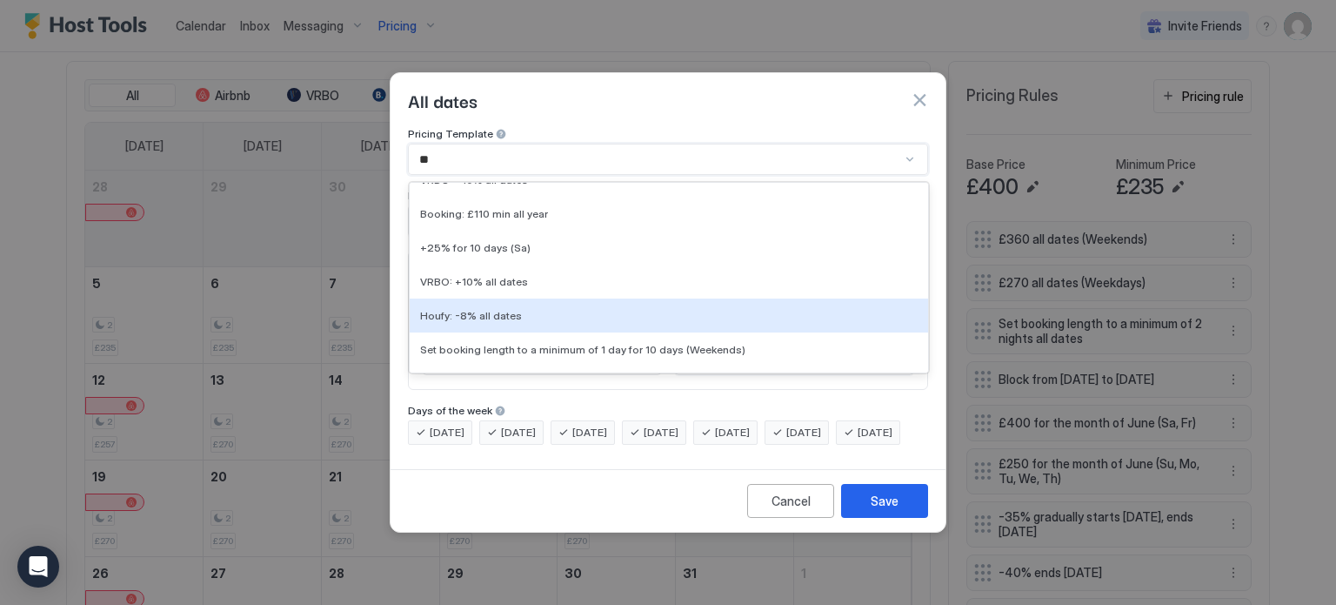
scroll to position [1446, 0]
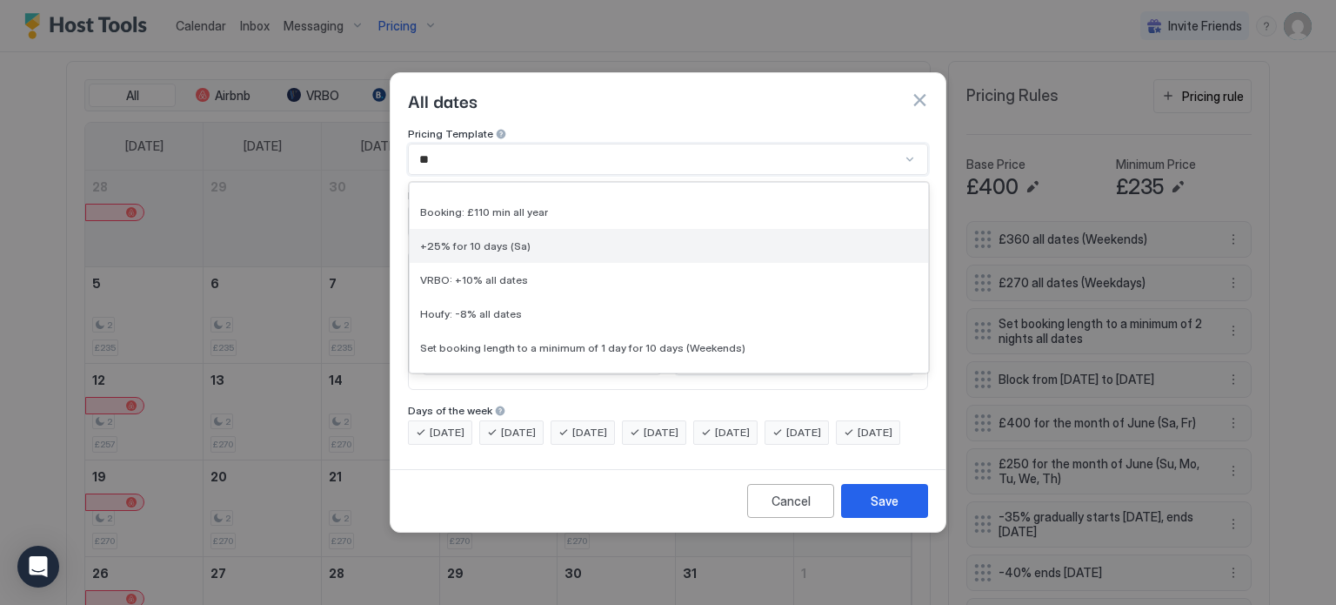
click at [579, 241] on div "+25% for 10 days (Sa)" at bounding box center [669, 246] width 519 height 34
type input "**"
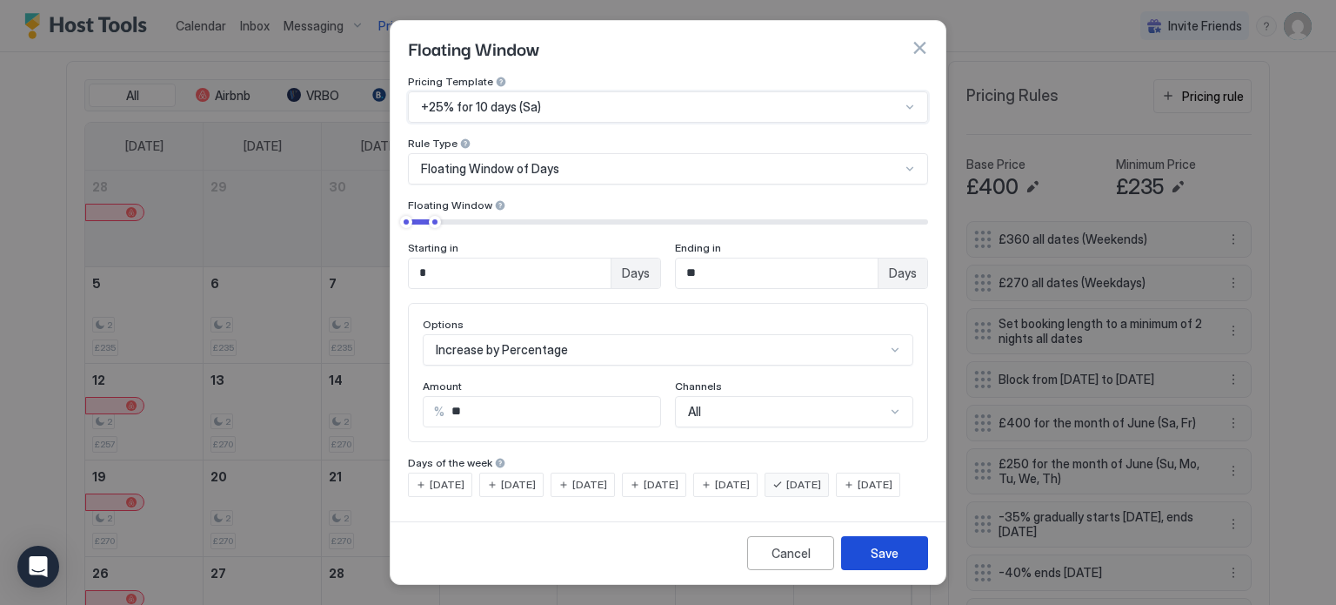
click at [893, 555] on div "Save" at bounding box center [885, 553] width 28 height 18
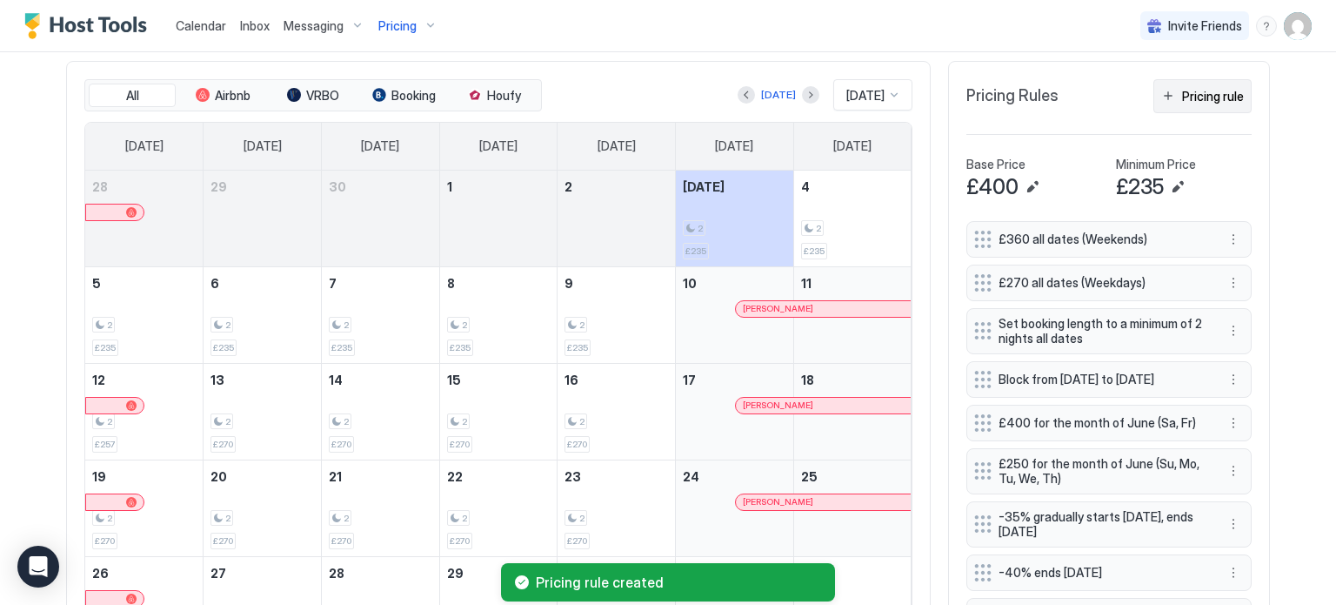
click at [1199, 96] on div "Pricing rule" at bounding box center [1213, 96] width 62 height 18
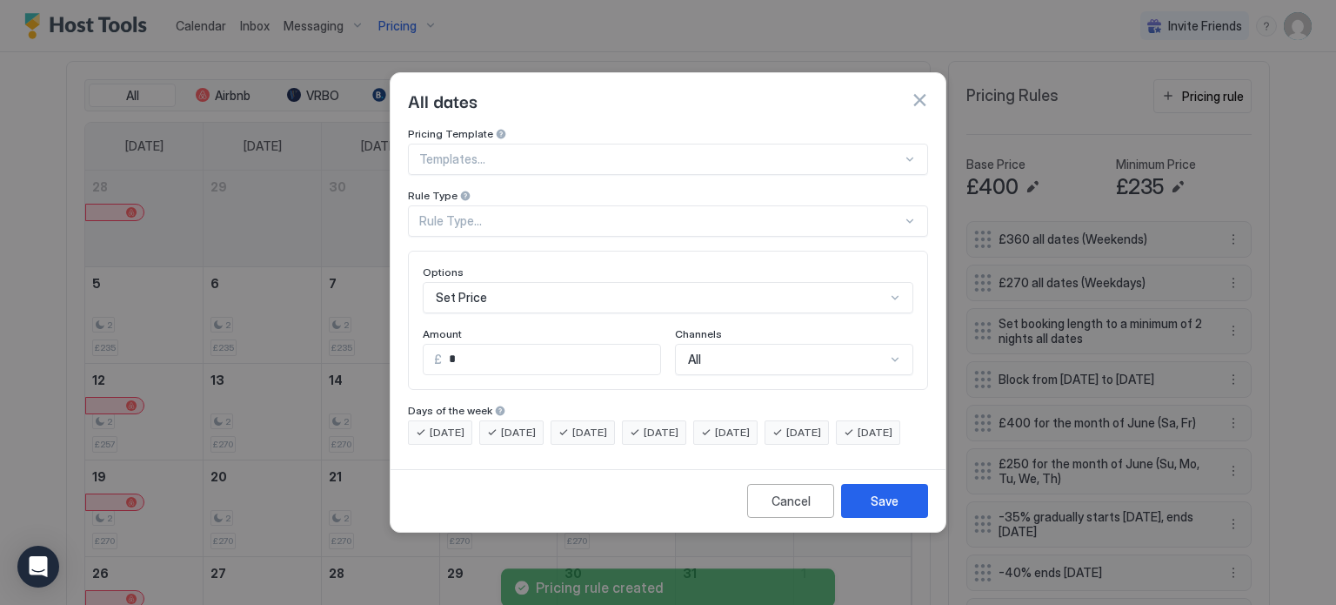
click at [641, 151] on div at bounding box center [660, 159] width 483 height 16
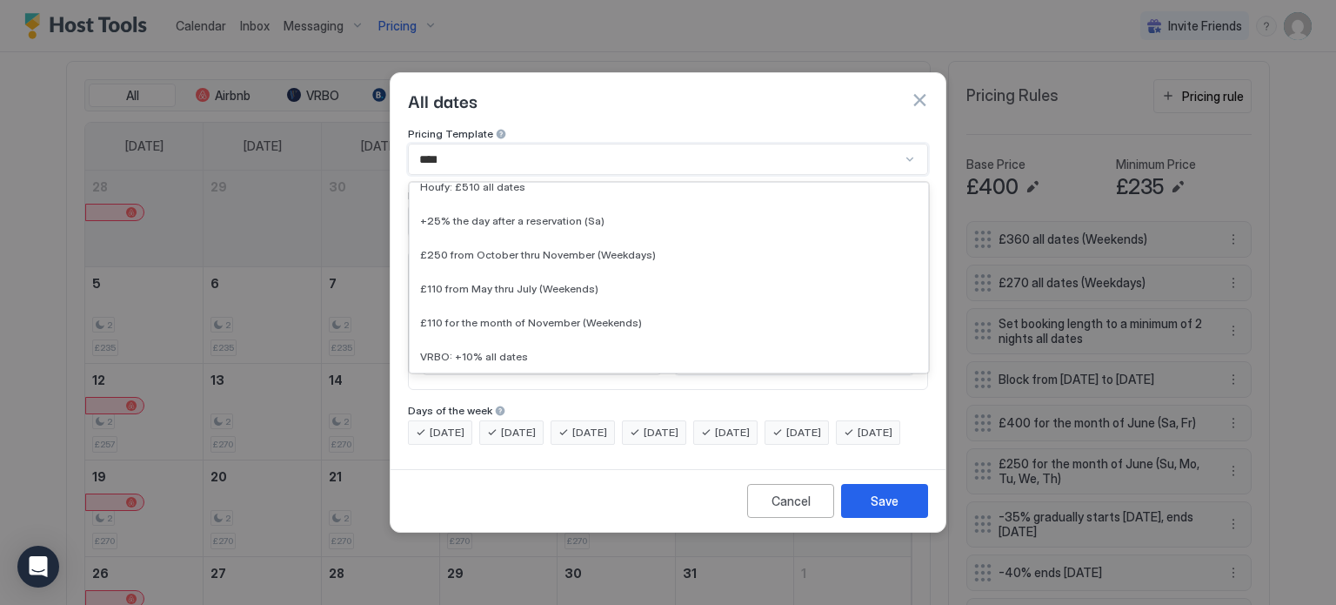
scroll to position [0, 0]
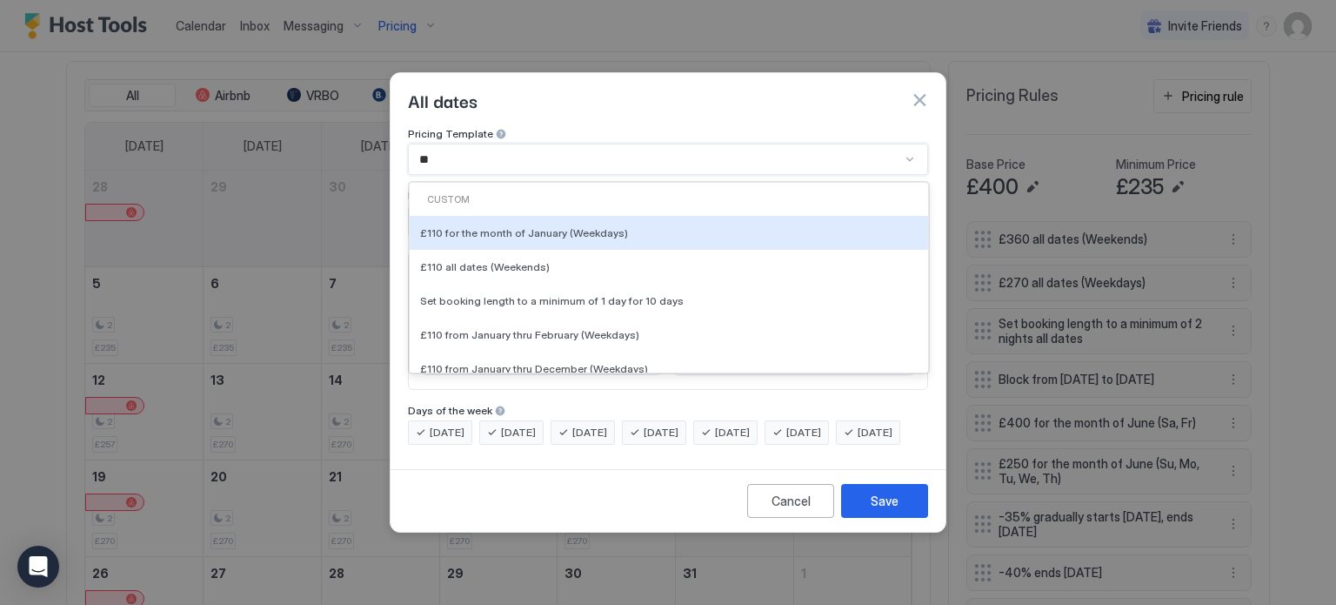
type input "*"
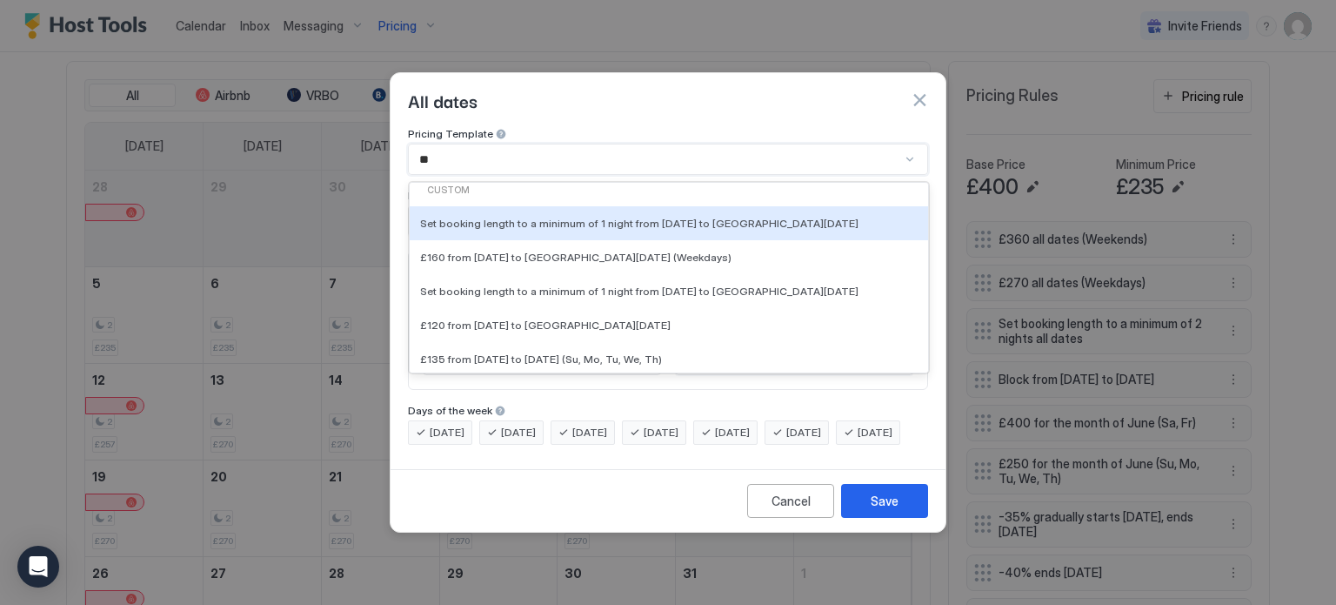
type input "*"
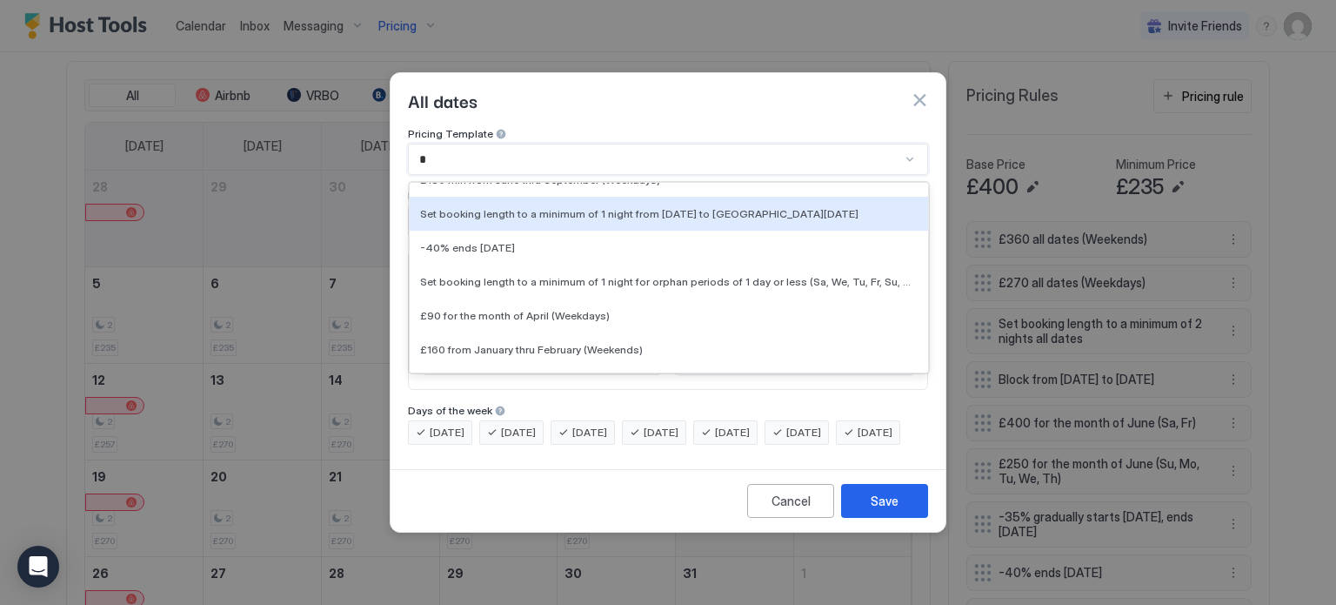
type input "**"
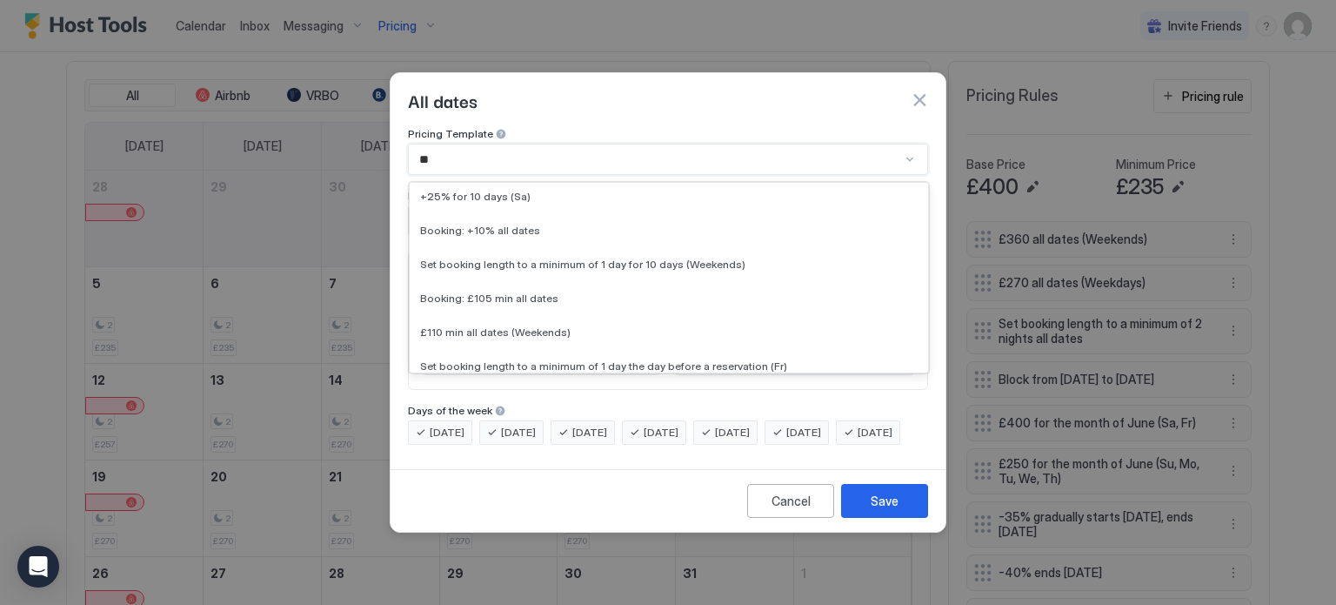
scroll to position [1767, 0]
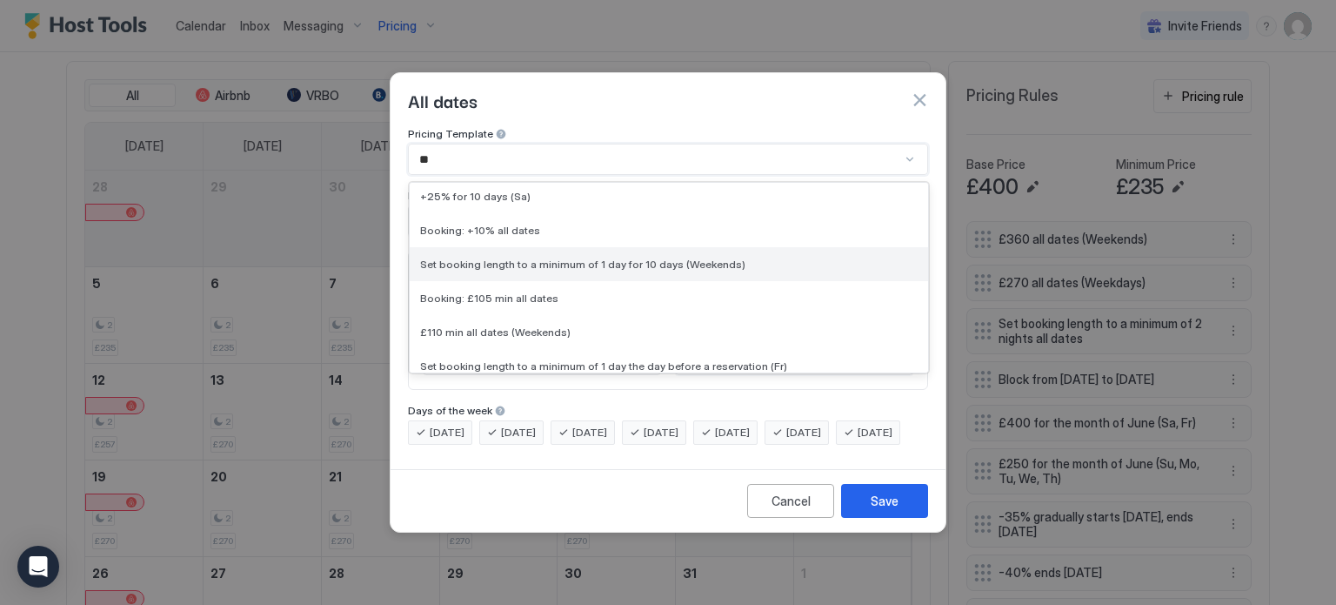
click at [633, 258] on span "Set booking length to a minimum of 1 day for 10 days (Weekends)" at bounding box center [582, 264] width 325 height 13
type input "*"
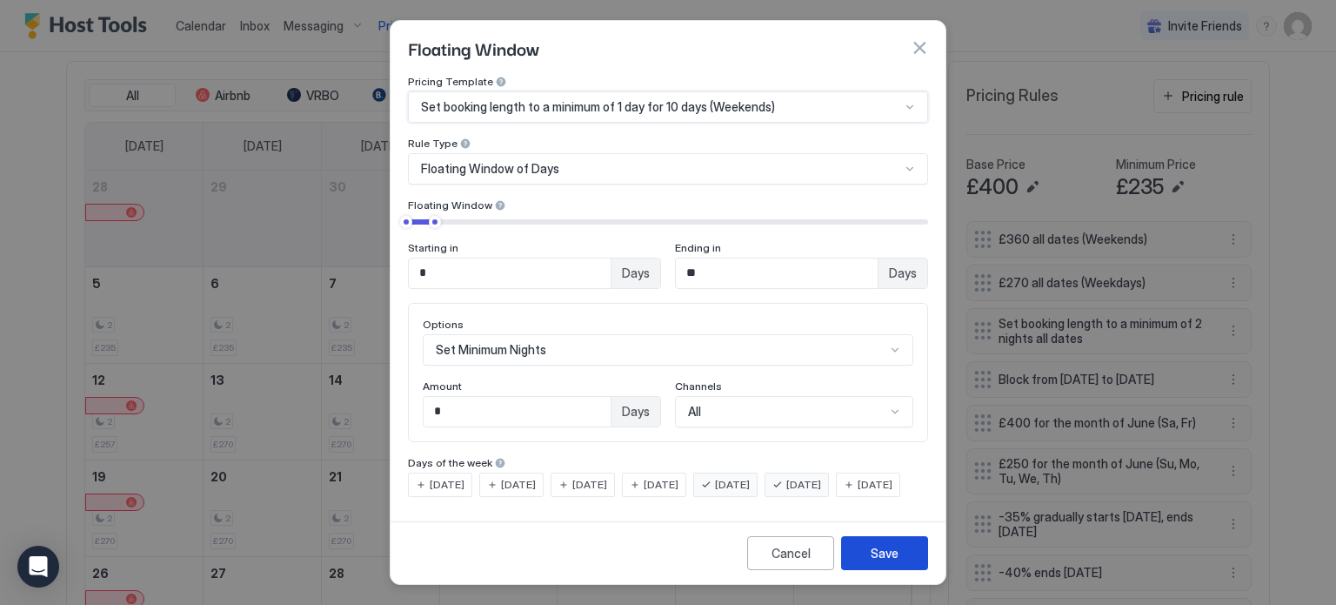
click at [895, 562] on div "Save" at bounding box center [885, 553] width 28 height 18
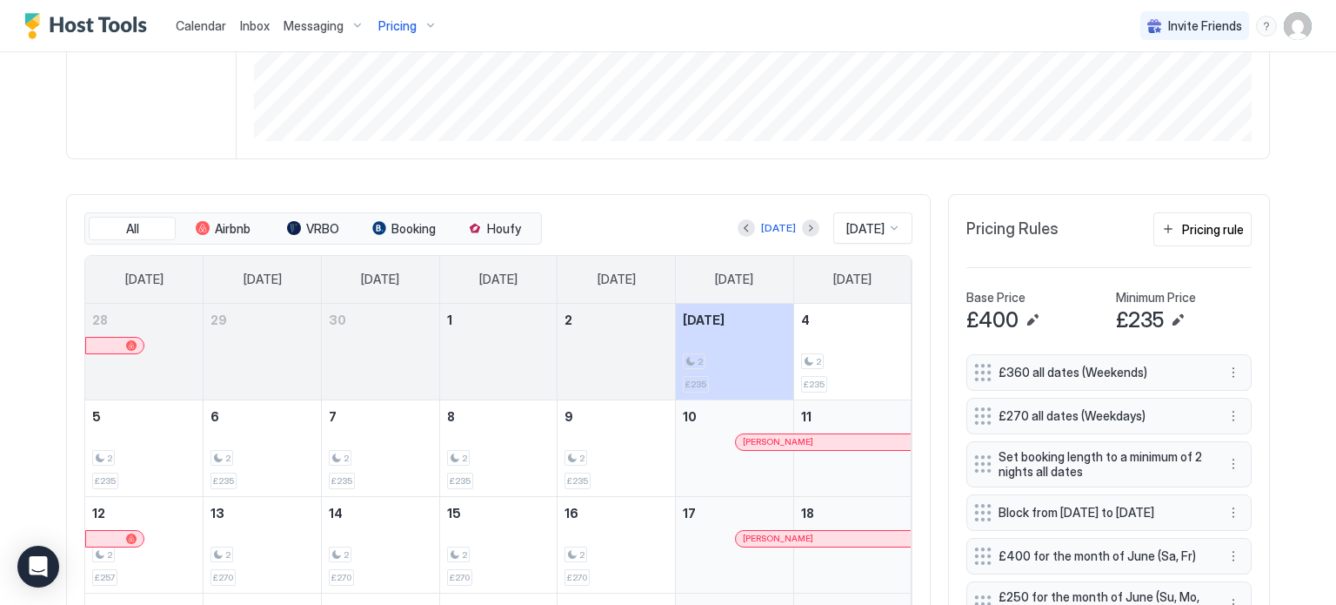
scroll to position [881, 0]
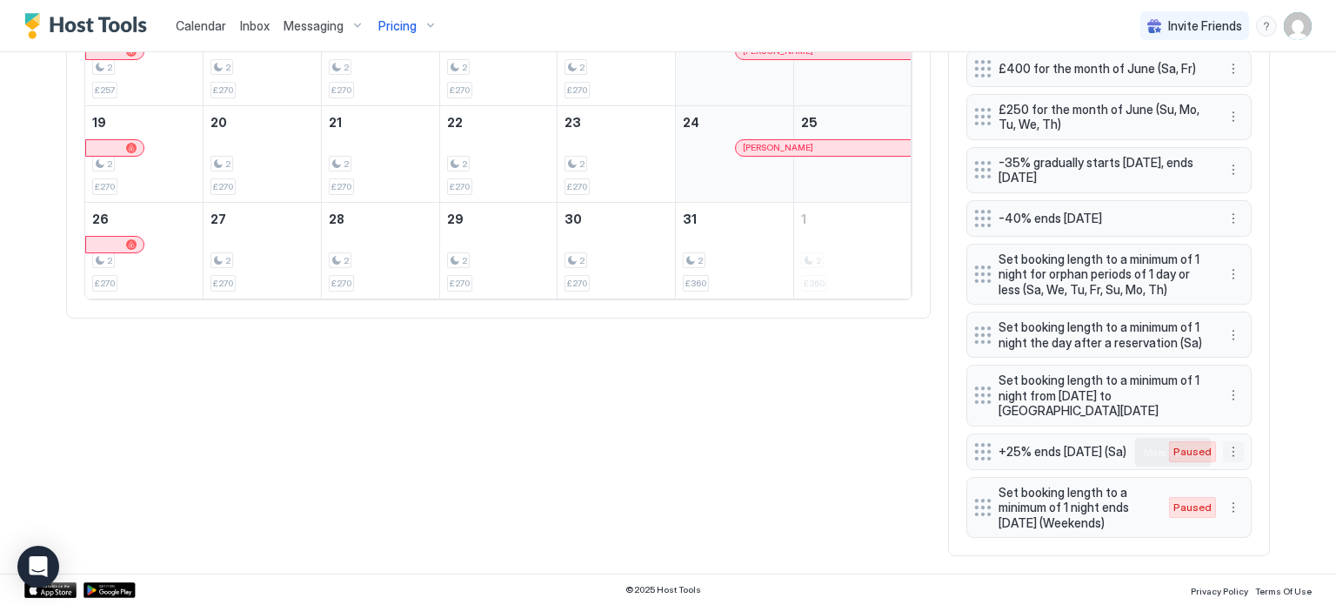
click at [1236, 450] on button "More options" at bounding box center [1233, 451] width 21 height 21
click at [1265, 500] on span "Enable" at bounding box center [1267, 504] width 34 height 13
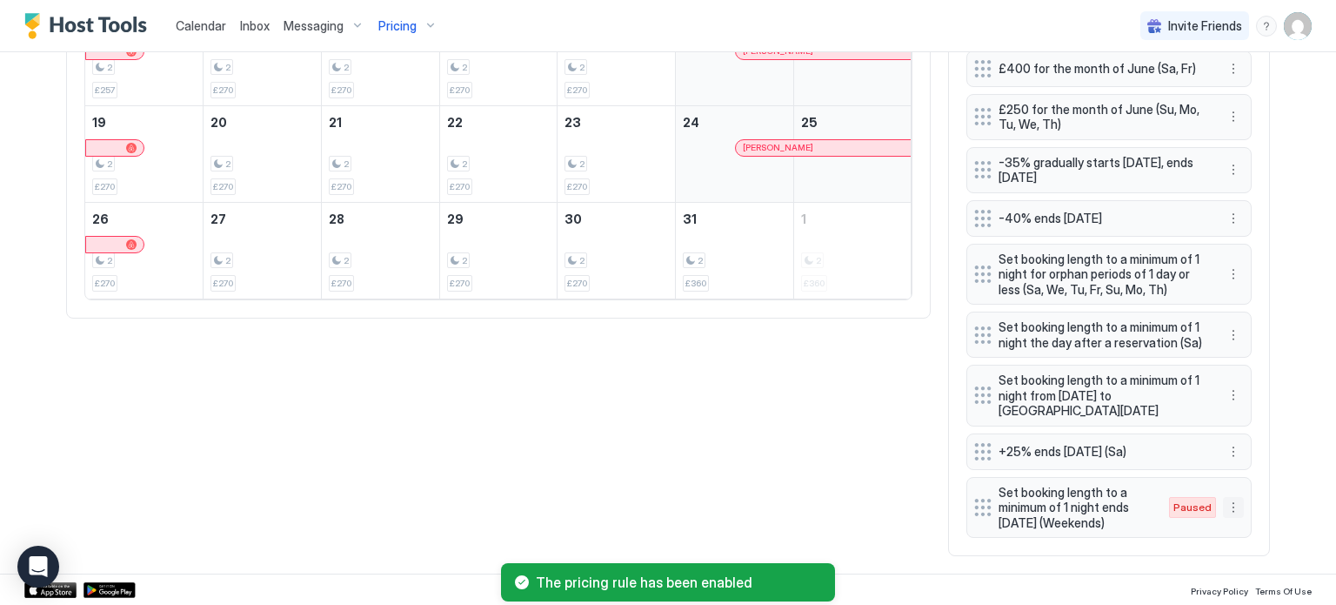
click at [1236, 510] on button "More options" at bounding box center [1233, 507] width 21 height 21
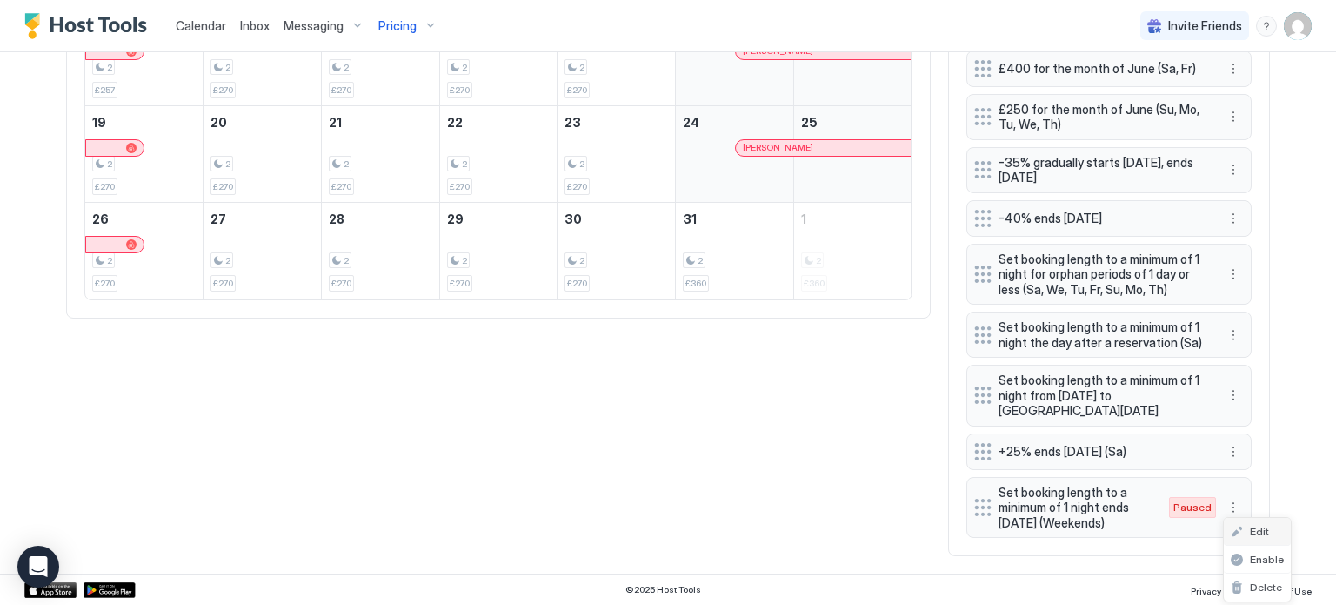
click at [1258, 534] on span "Edit" at bounding box center [1259, 531] width 19 height 13
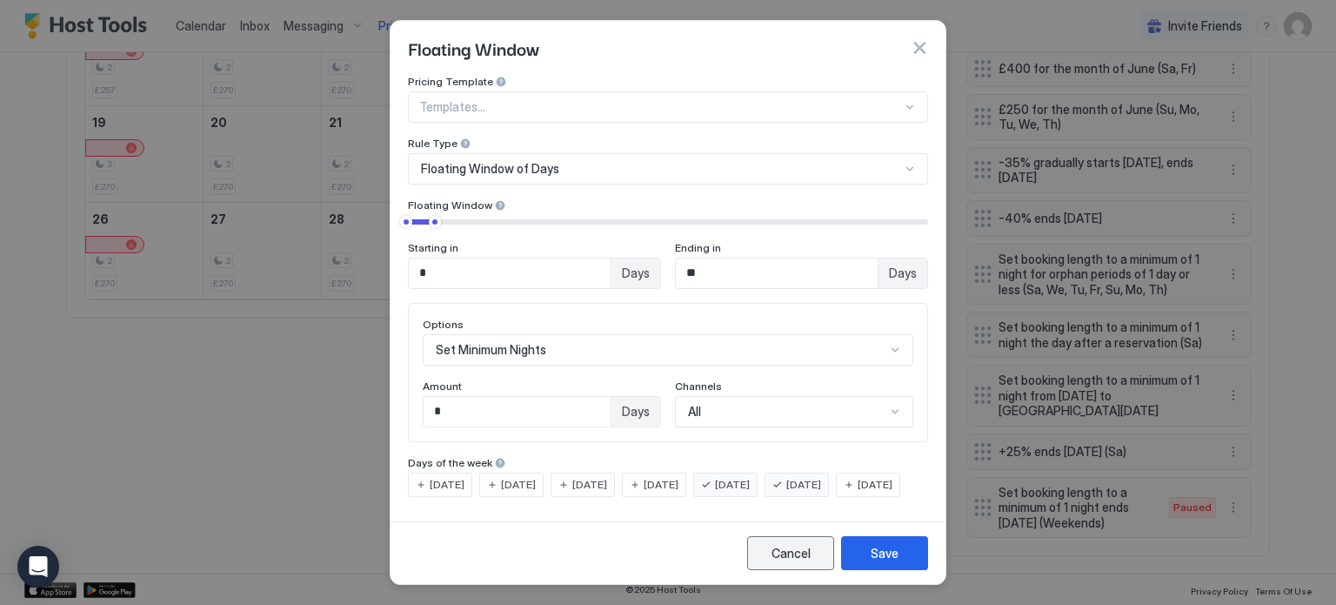
click at [802, 561] on div "Cancel" at bounding box center [791, 553] width 39 height 18
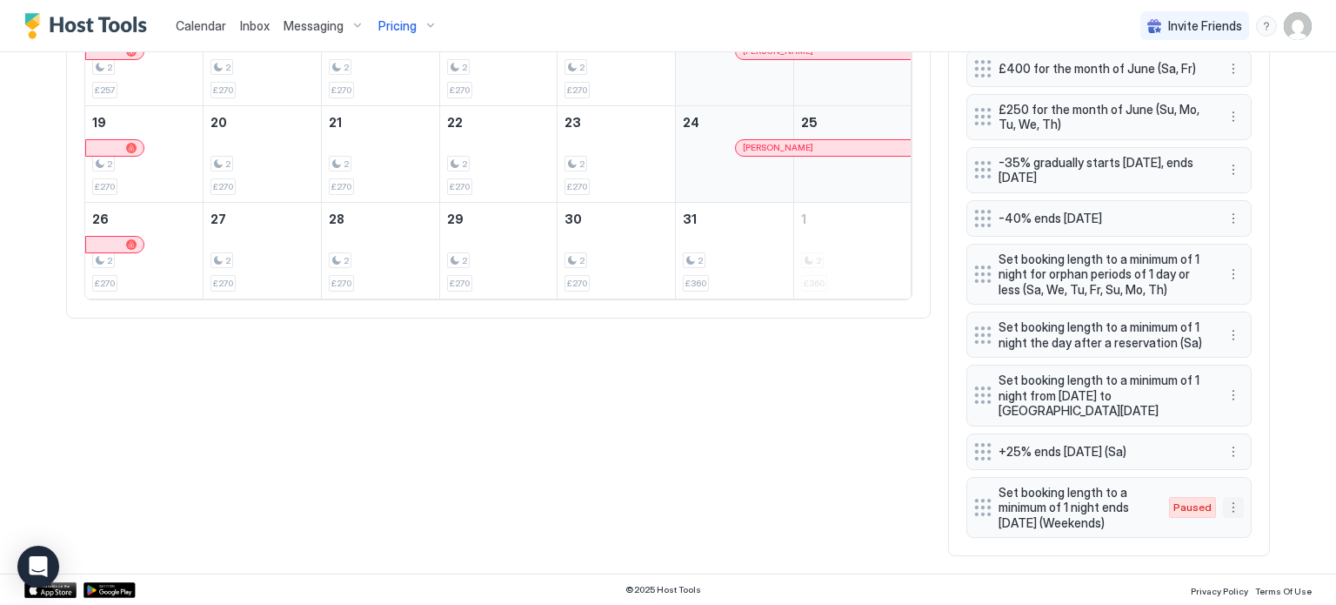
click at [1236, 506] on button "More options" at bounding box center [1233, 507] width 21 height 21
click at [1269, 557] on span "Enable" at bounding box center [1267, 559] width 34 height 13
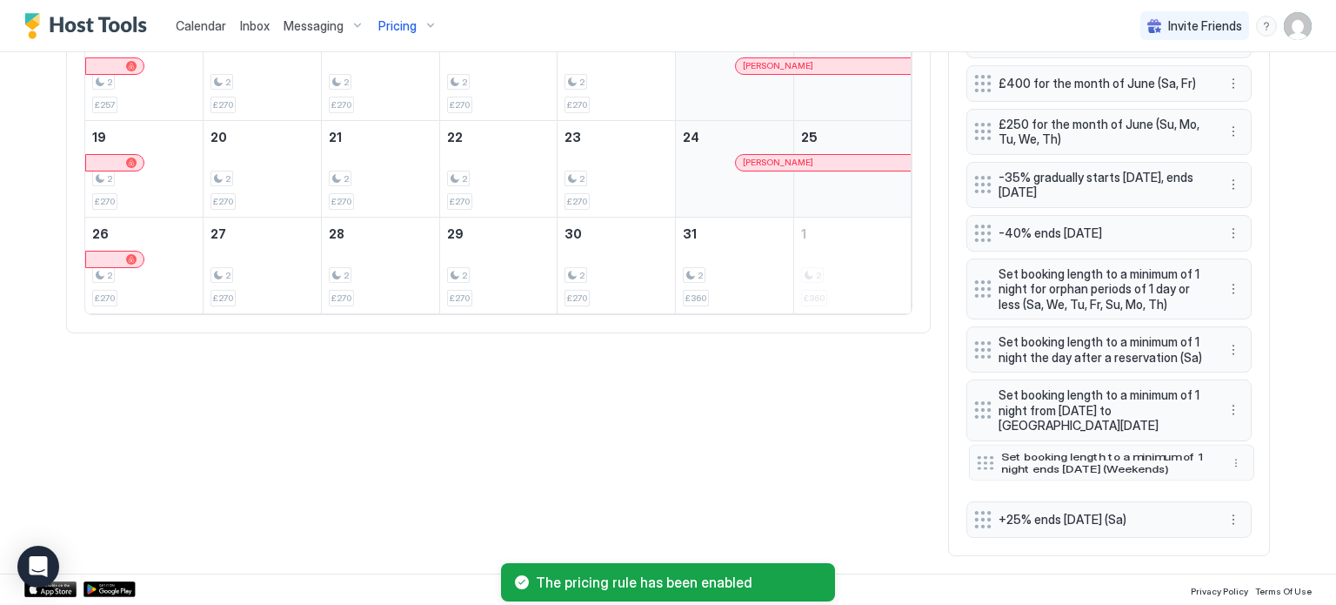
drag, startPoint x: 987, startPoint y: 511, endPoint x: 989, endPoint y: 457, distance: 54.0
click at [989, 457] on div at bounding box center [985, 462] width 17 height 14
click at [852, 506] on div "All Airbnb VRBO Booking Houfy [DATE] [DATE] [DATE] [DATE] [DATE] [DATE] [DATE] …" at bounding box center [668, 139] width 1204 height 834
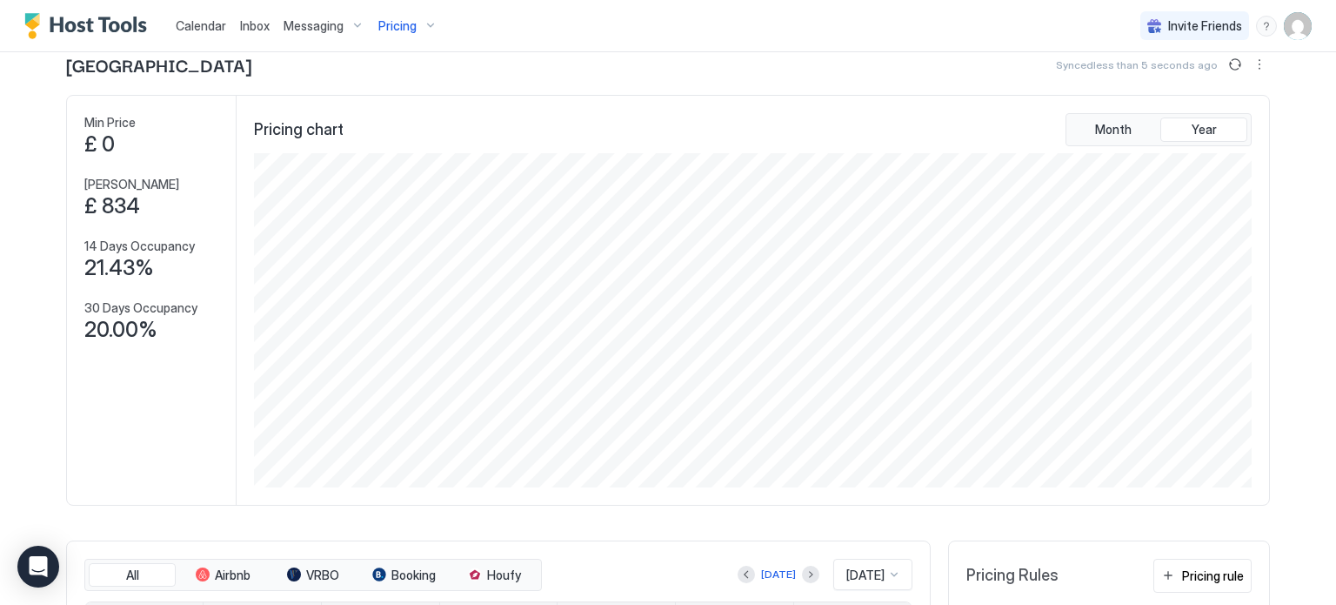
scroll to position [0, 0]
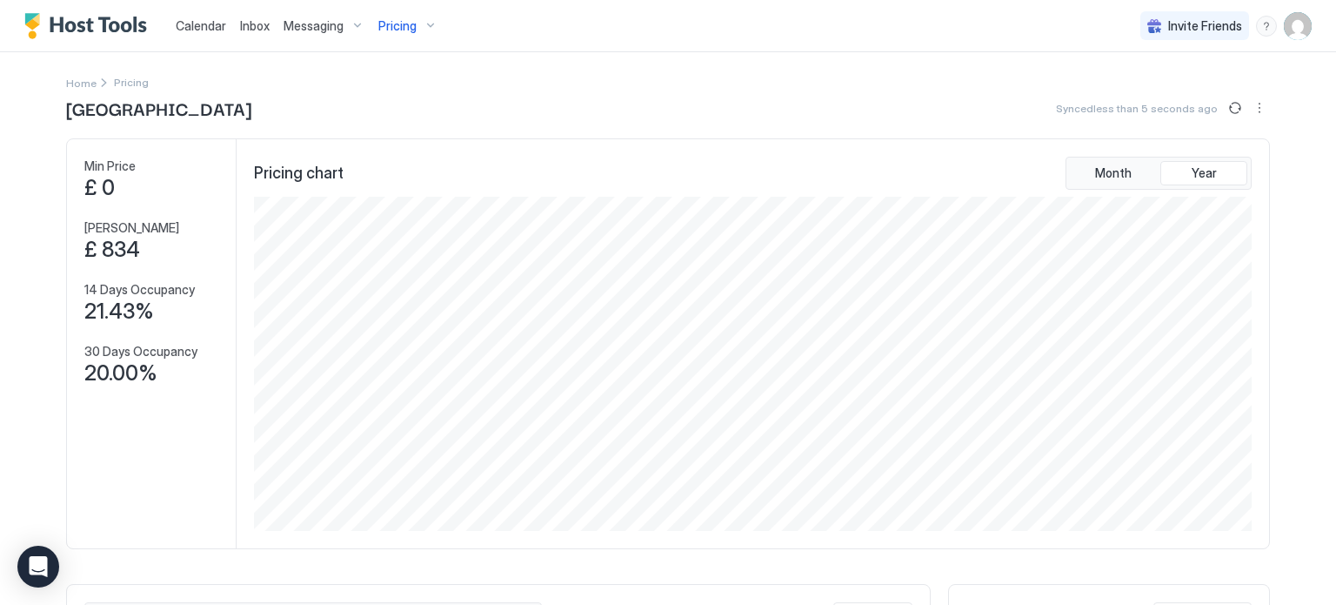
click at [390, 21] on span "Pricing" at bounding box center [397, 26] width 38 height 16
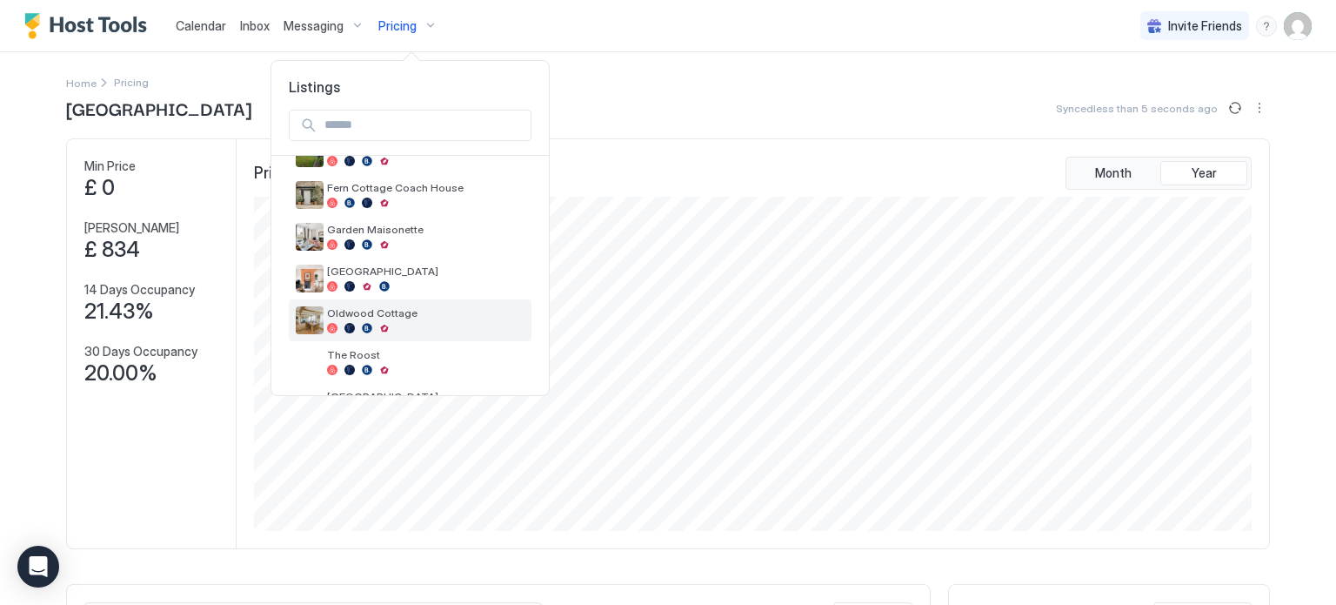
scroll to position [205, 0]
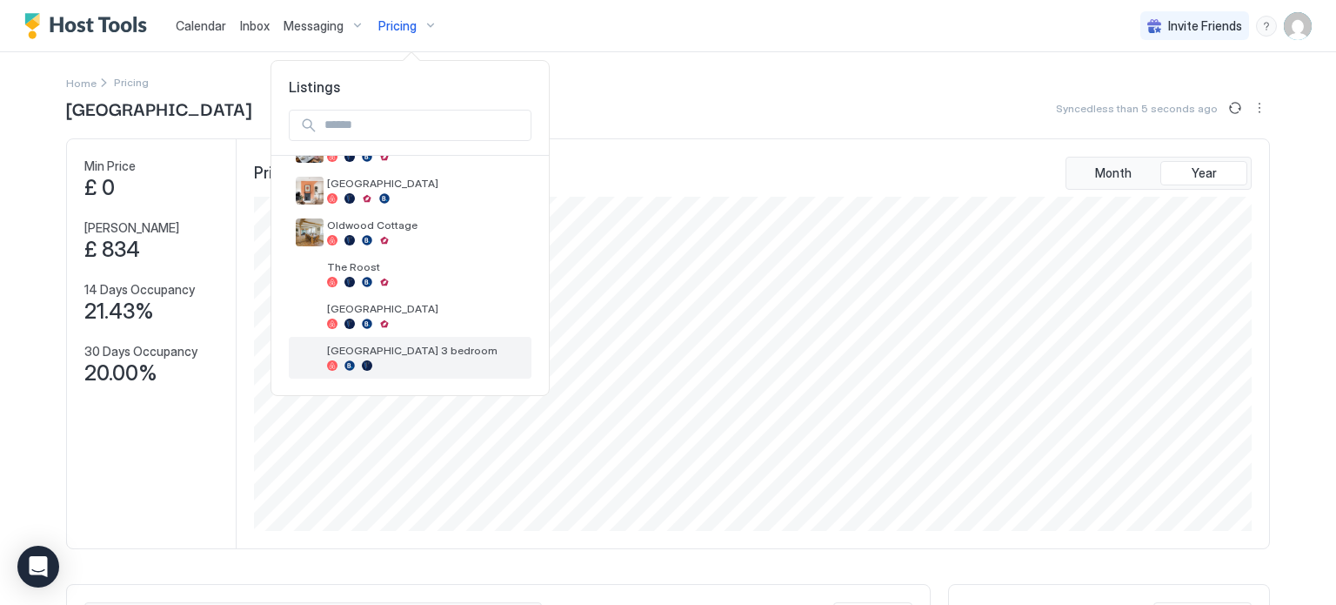
click at [405, 366] on div at bounding box center [426, 365] width 198 height 10
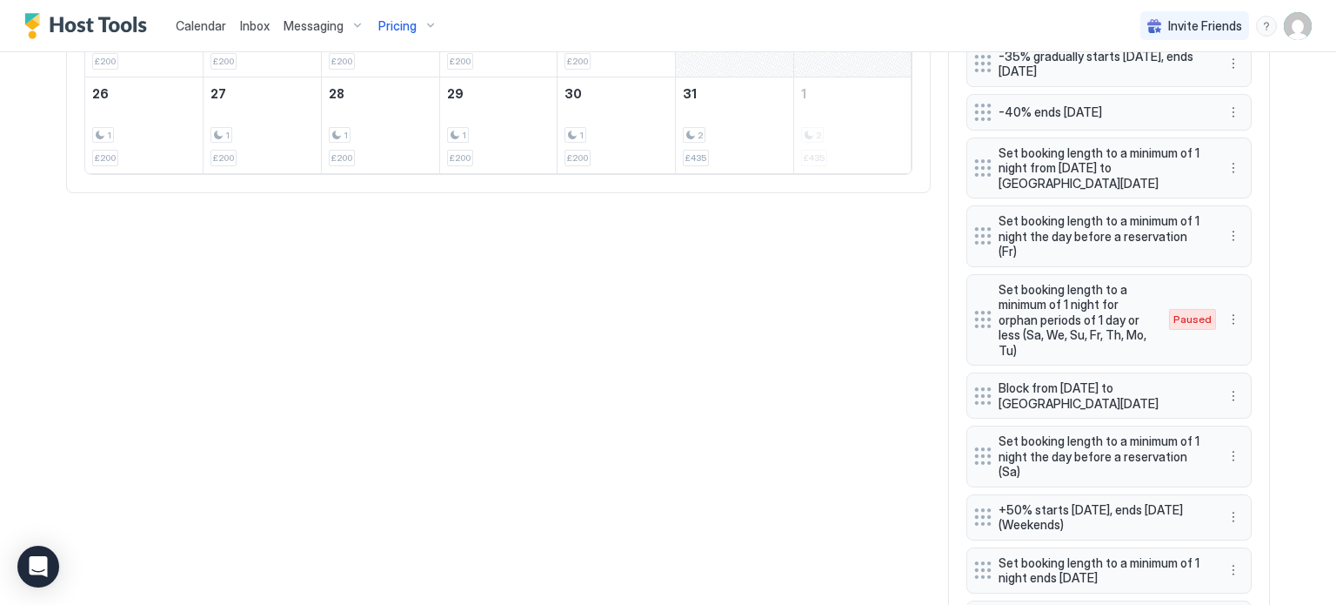
scroll to position [1062, 0]
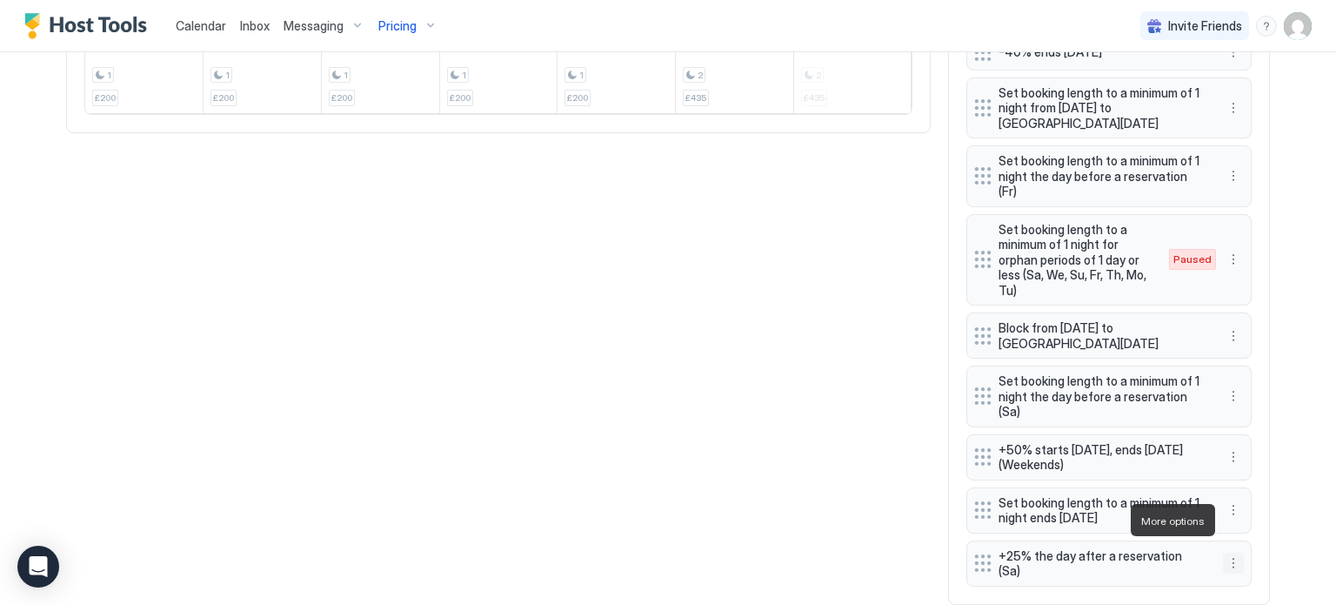
click at [1236, 553] on button "More options" at bounding box center [1233, 563] width 21 height 21
click at [899, 485] on div at bounding box center [668, 302] width 1336 height 605
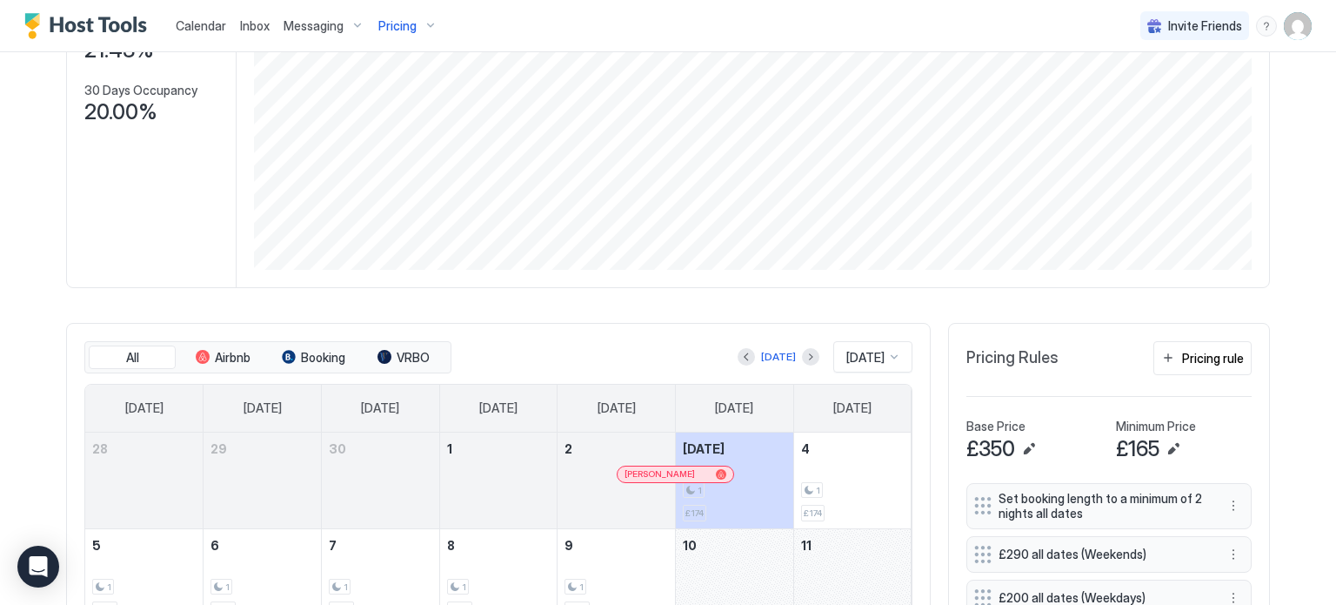
scroll to position [268, 0]
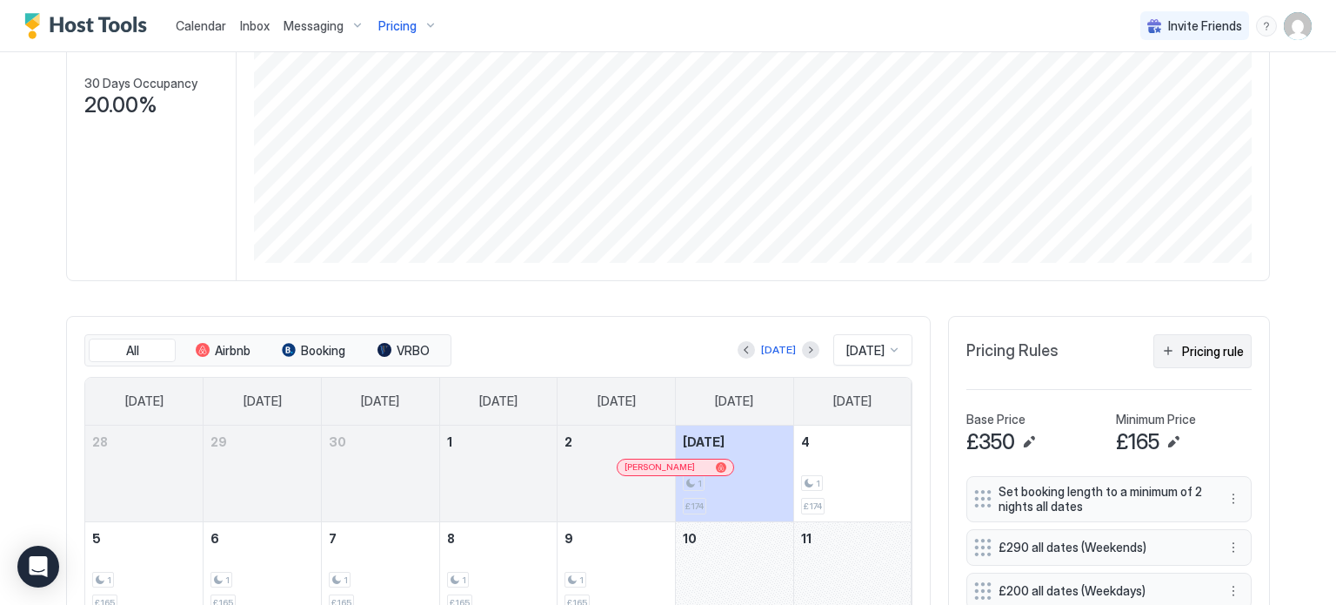
click at [1194, 353] on div "Pricing rule" at bounding box center [1213, 351] width 62 height 18
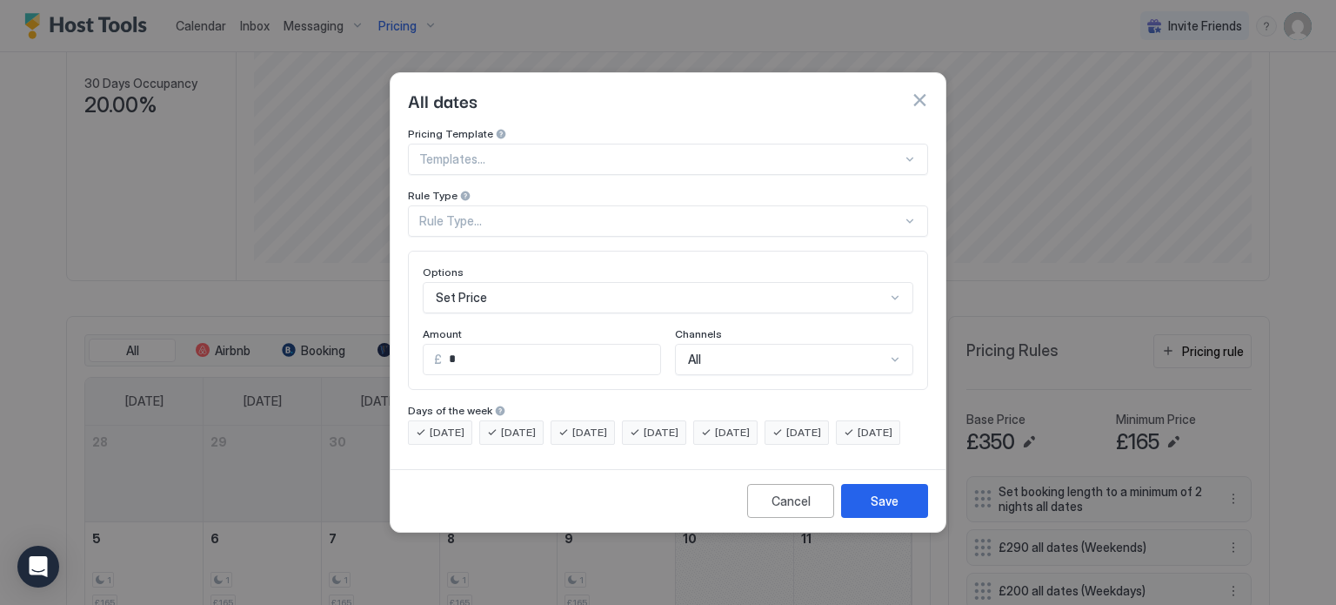
click at [587, 151] on div at bounding box center [660, 159] width 483 height 16
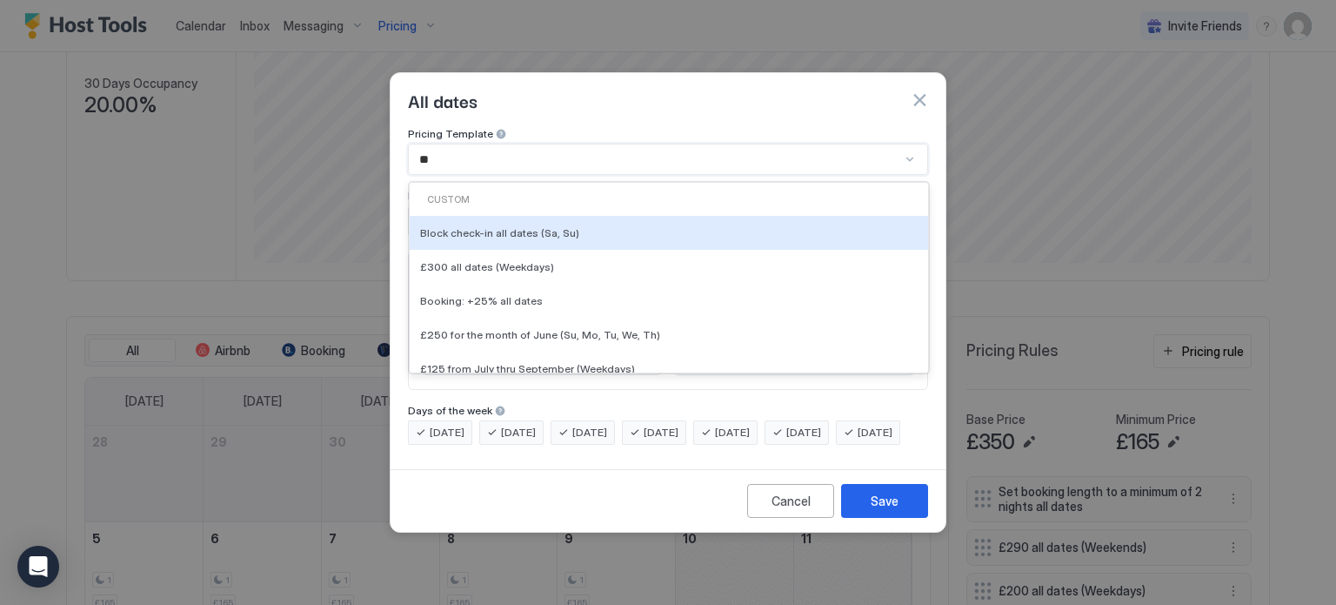
type input "***"
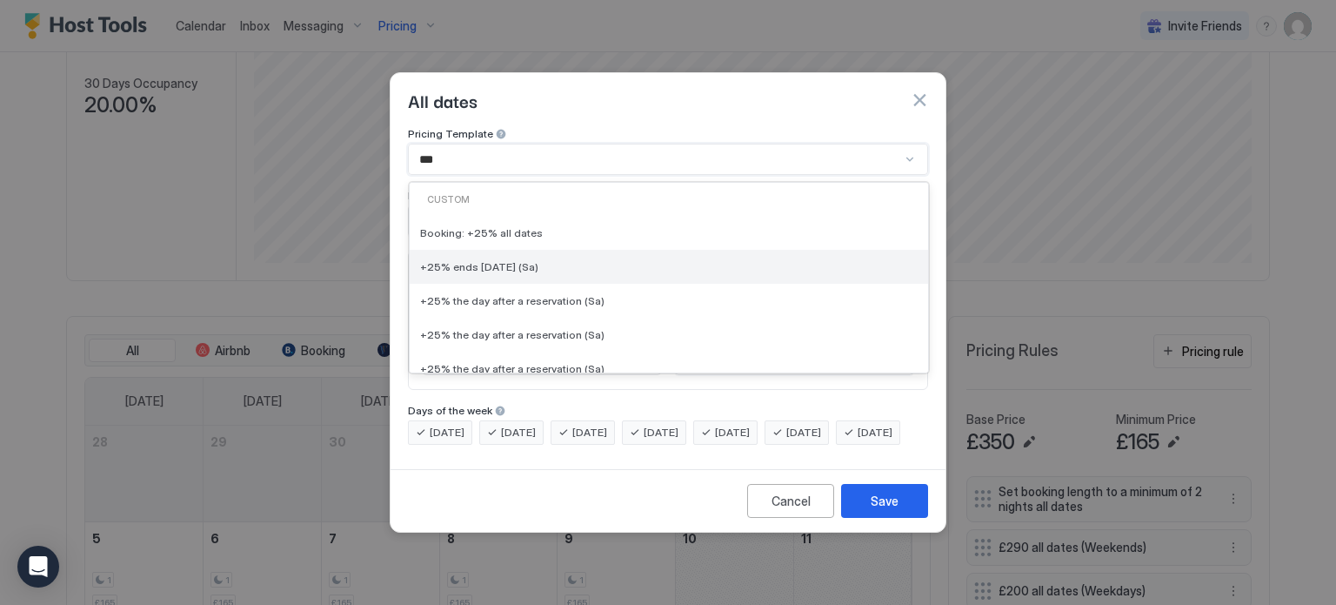
click at [606, 260] on div "+25% ends [DATE] (Sa)" at bounding box center [669, 266] width 498 height 13
type input "**"
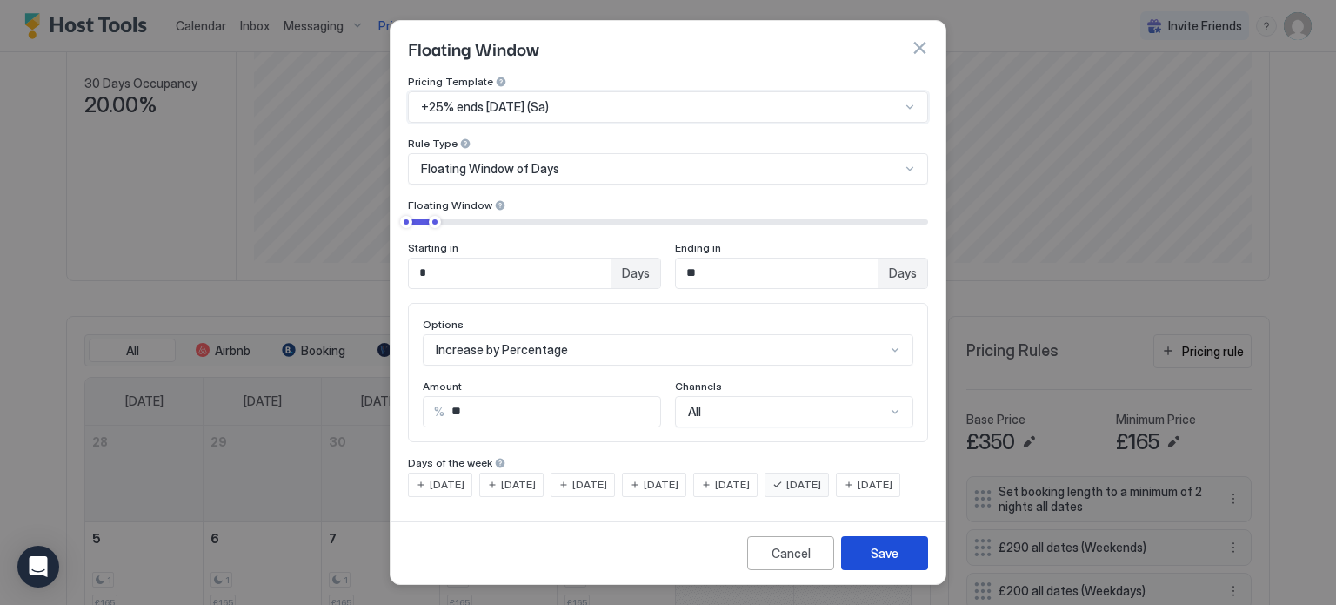
click at [887, 561] on div "Save" at bounding box center [885, 553] width 28 height 18
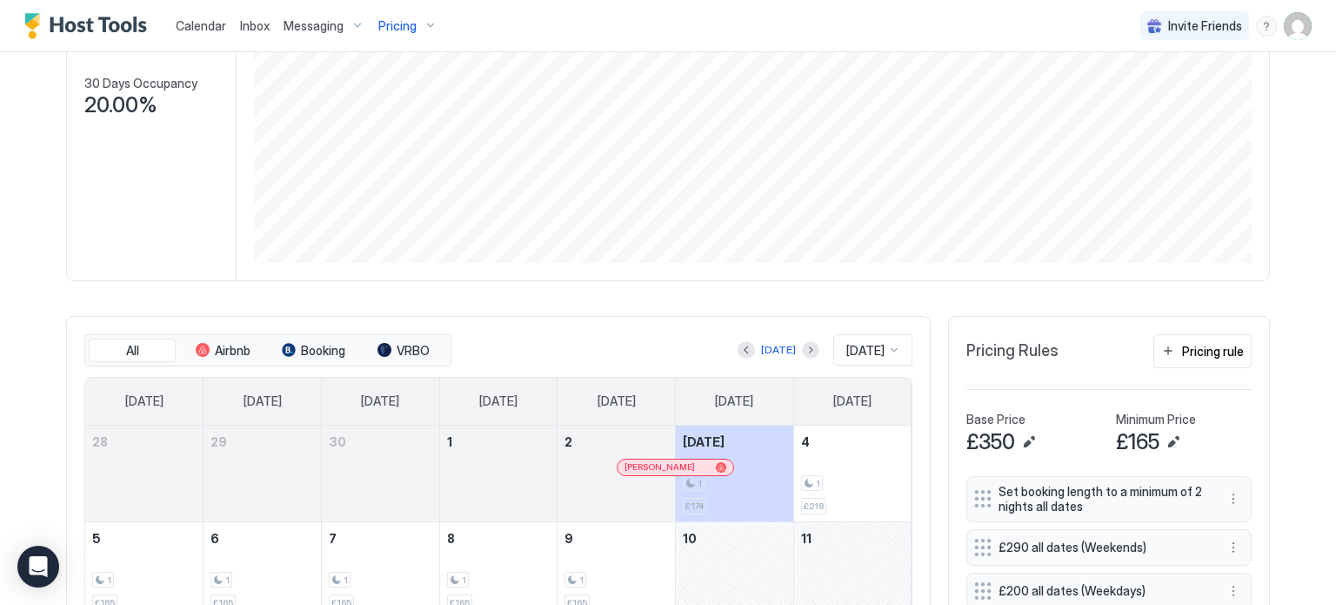
click at [1296, 32] on img "User profile" at bounding box center [1298, 26] width 28 height 28
click at [1249, 96] on div "Settings" at bounding box center [1200, 98] width 221 height 30
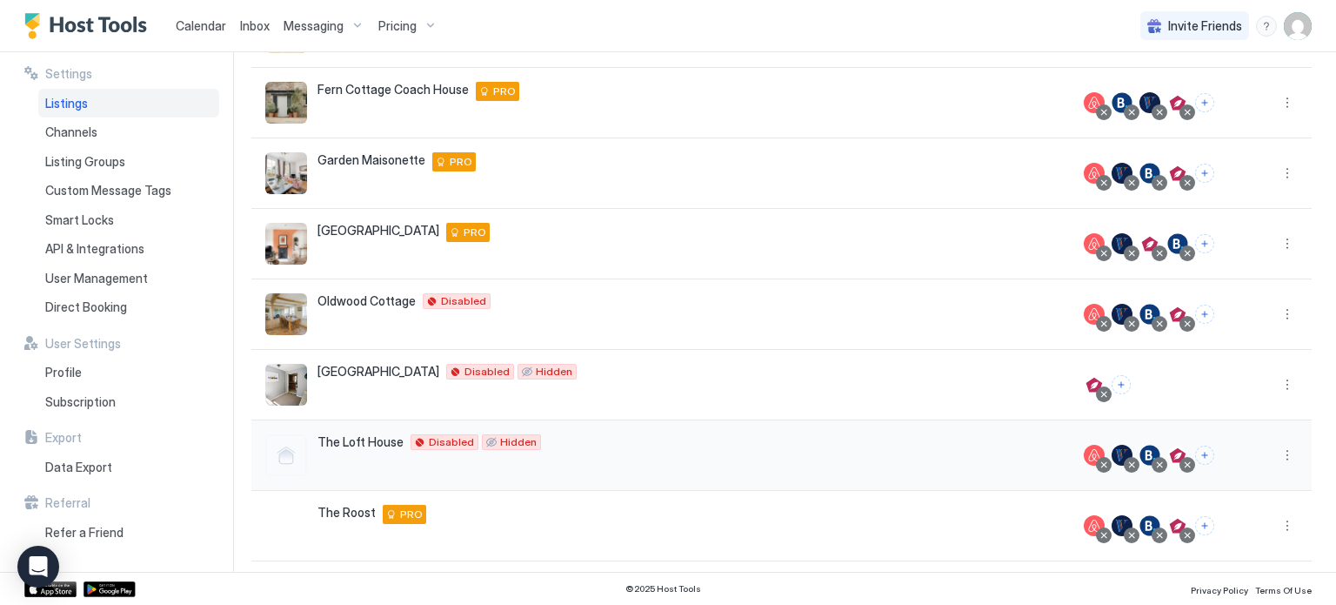
scroll to position [410, 0]
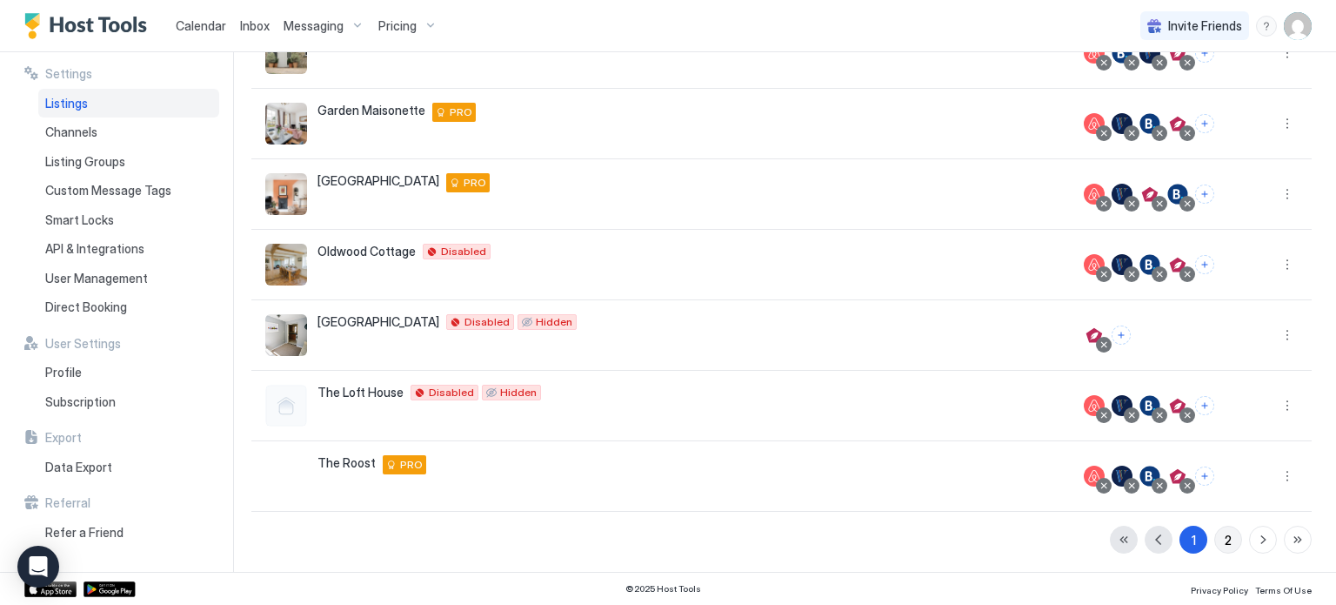
click at [1226, 536] on div "2" at bounding box center [1228, 540] width 7 height 18
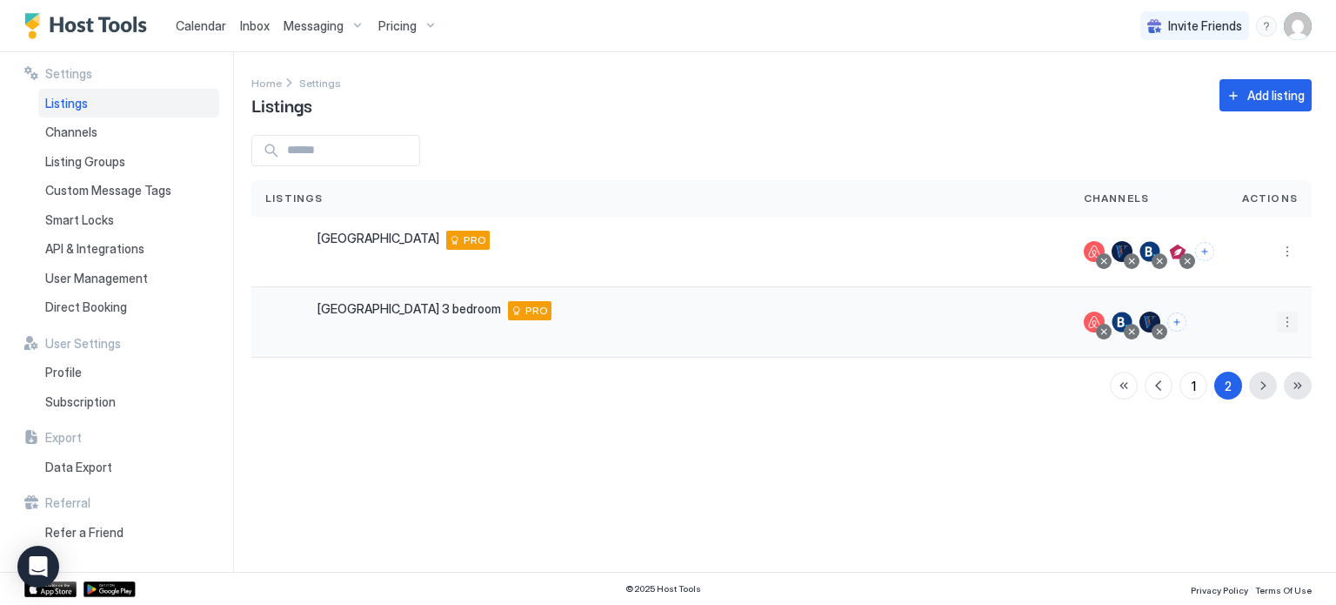
click at [1288, 319] on button "More options" at bounding box center [1287, 321] width 21 height 21
click at [1272, 456] on span "Airbnb Settings" at bounding box center [1246, 457] width 77 height 13
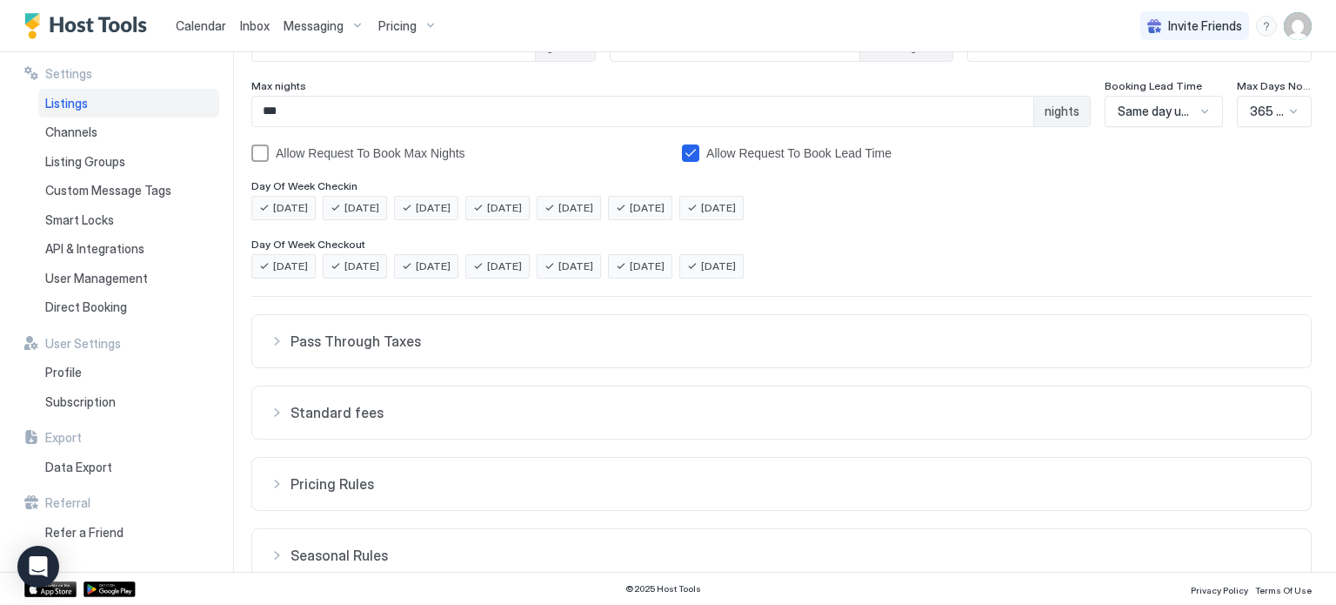
scroll to position [332, 0]
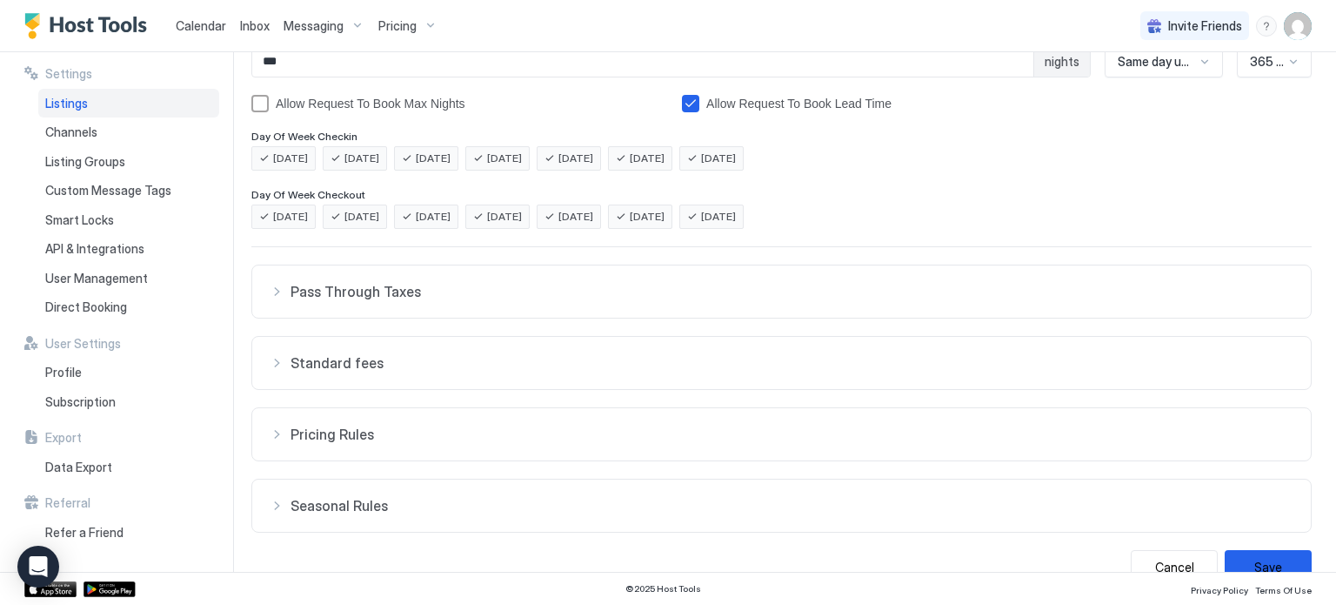
click at [308, 358] on span "Standard fees" at bounding box center [792, 362] width 1003 height 17
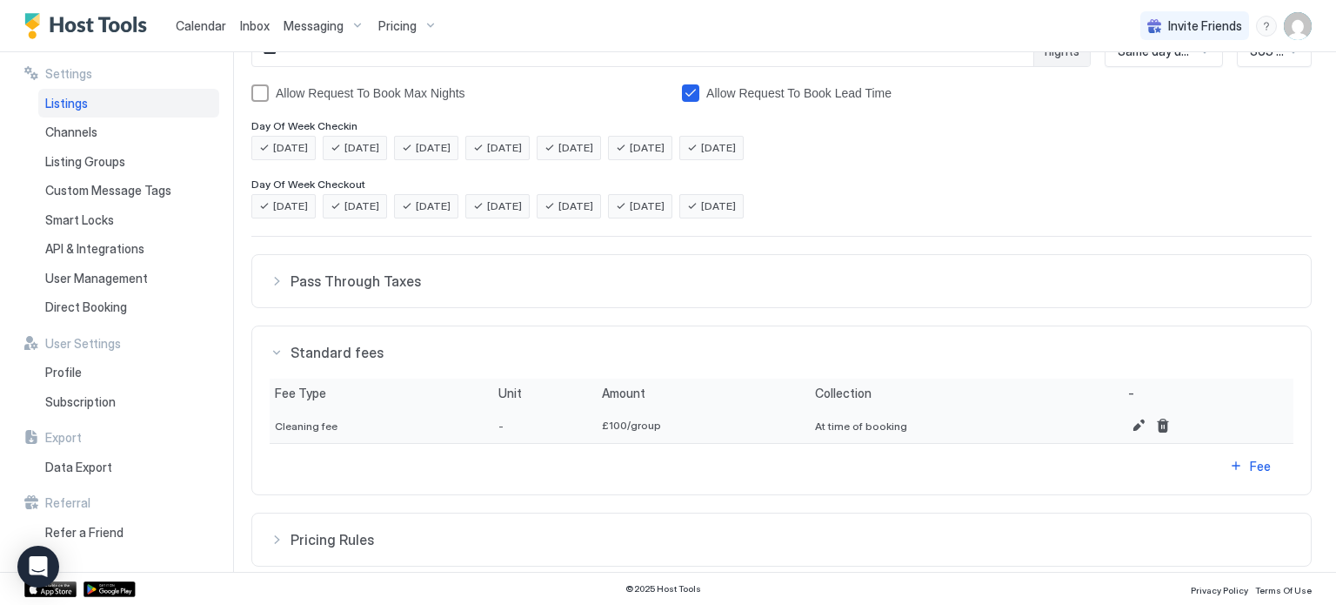
scroll to position [343, 0]
